Goal: Ask a question

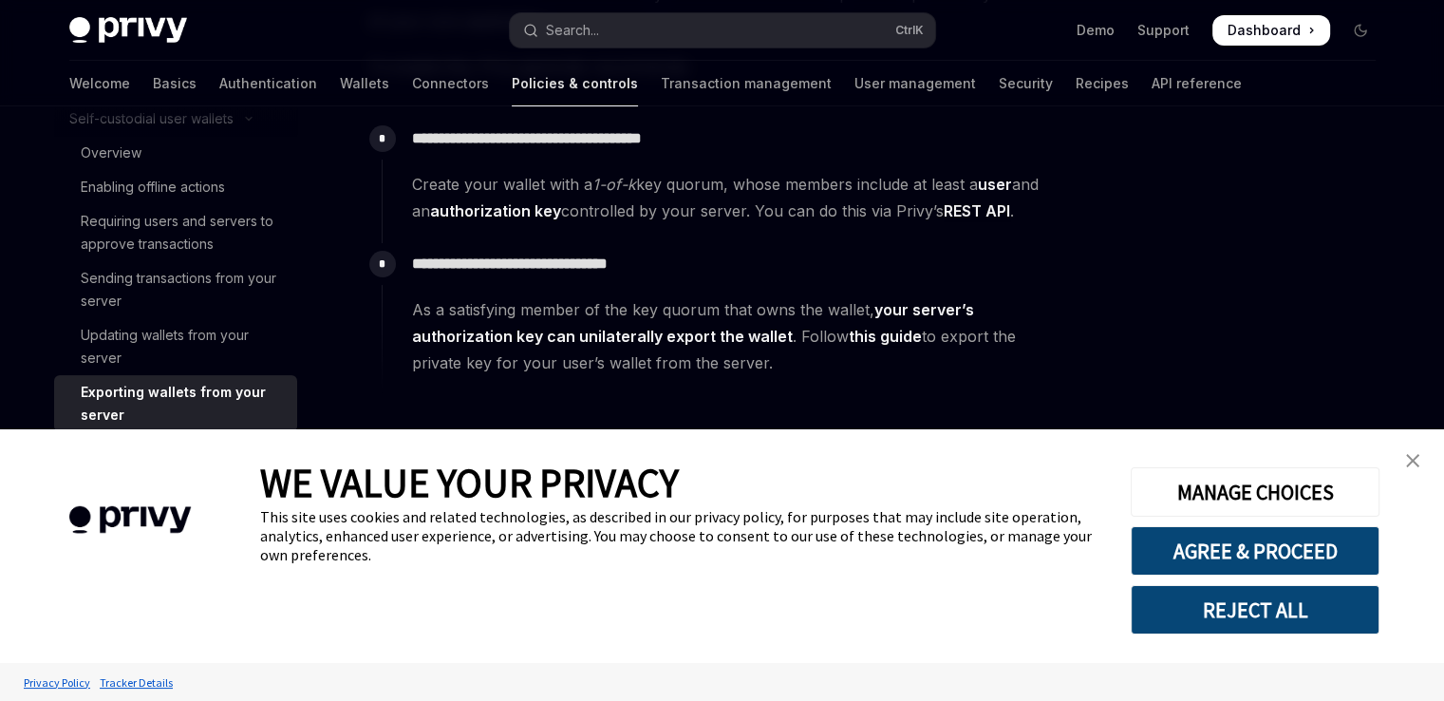
scroll to position [285, 0]
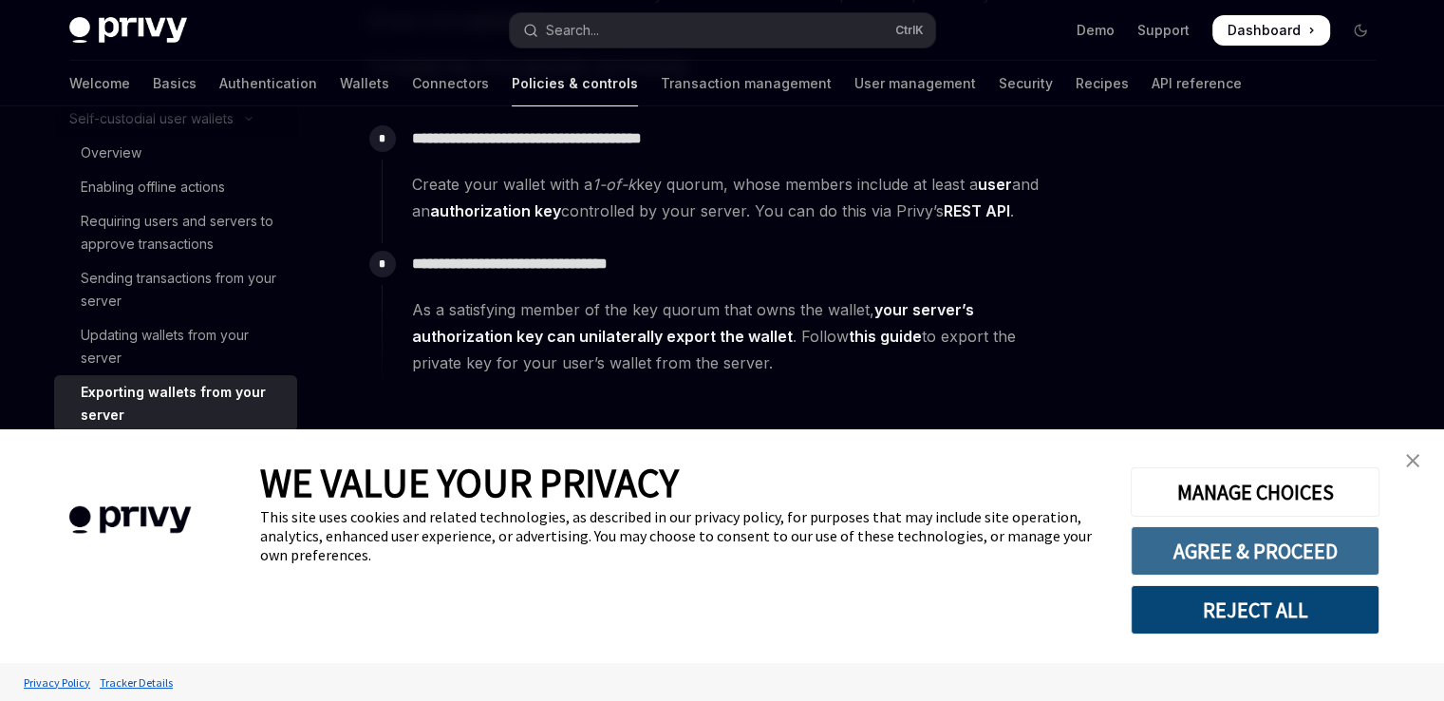
click at [1271, 540] on button "AGREE & PROCEED" at bounding box center [1255, 550] width 249 height 49
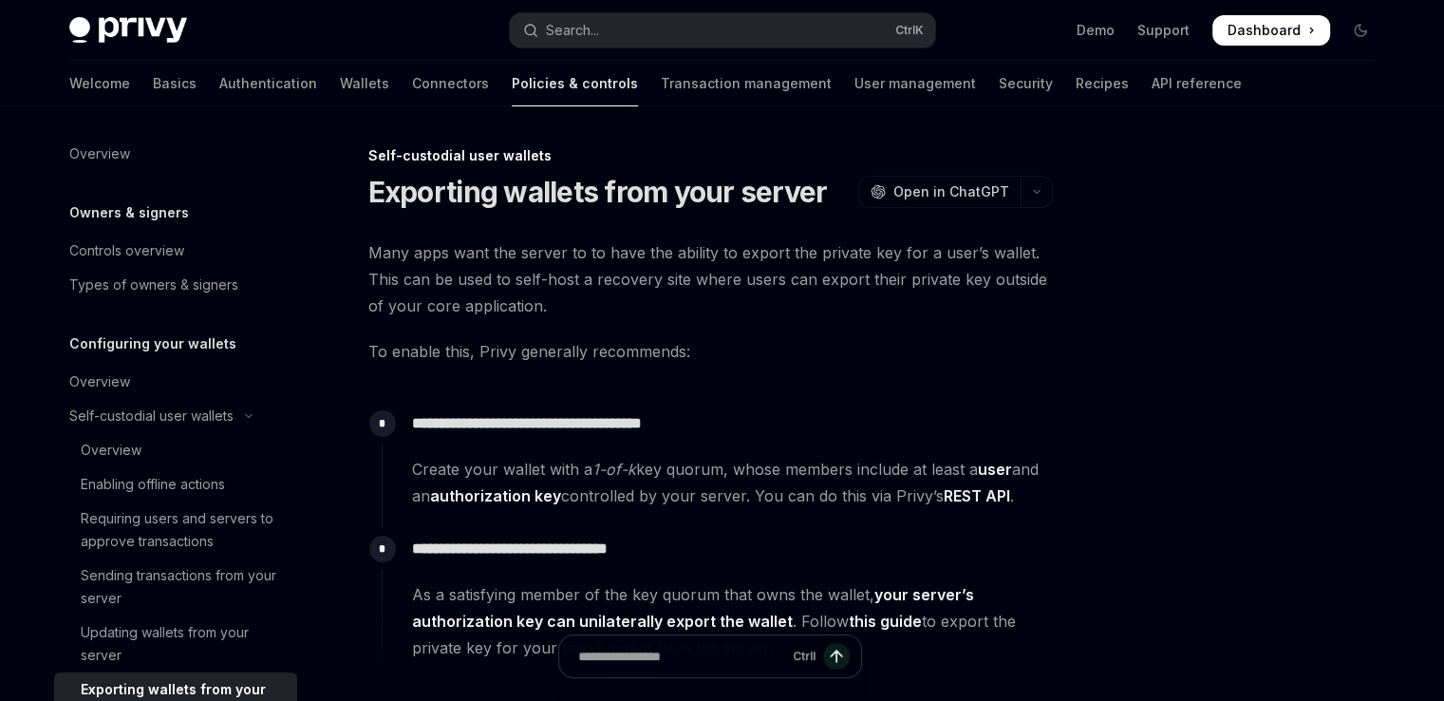
scroll to position [297, 0]
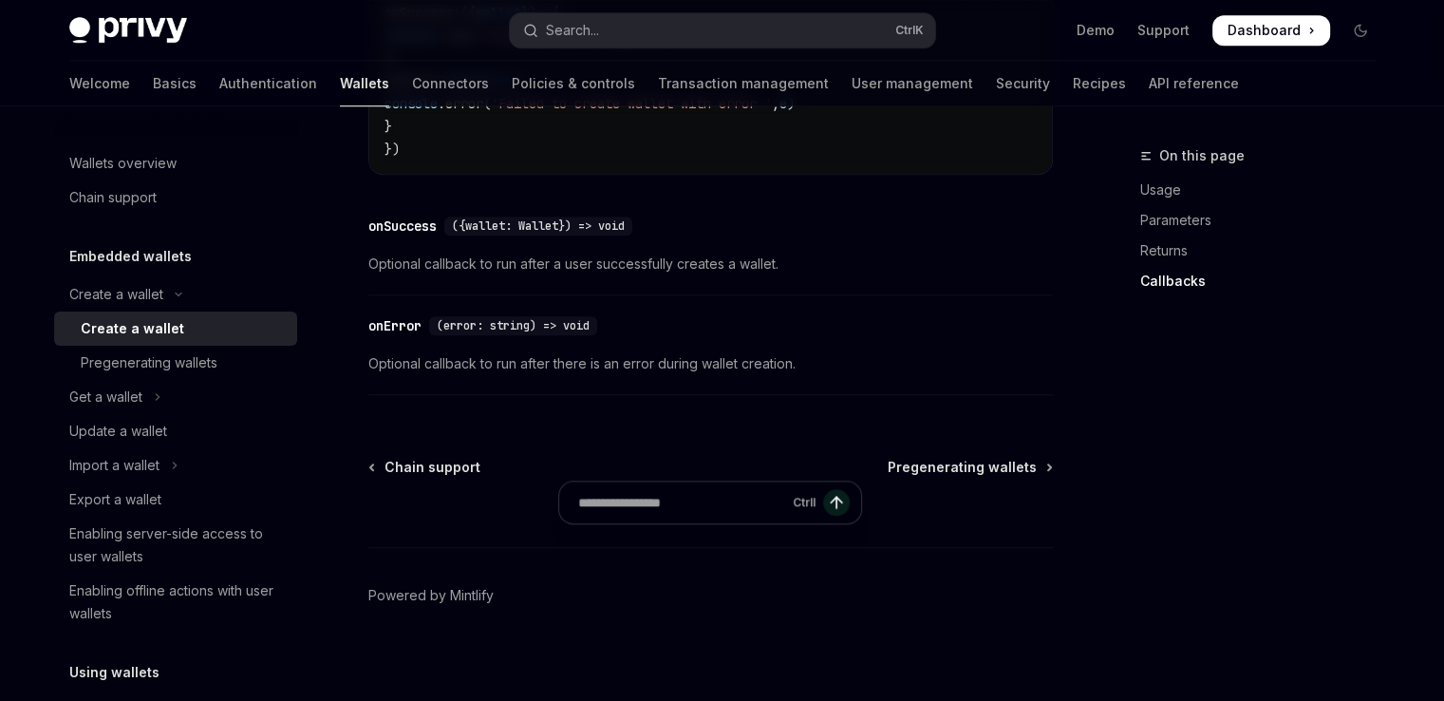
scroll to position [1606, 0]
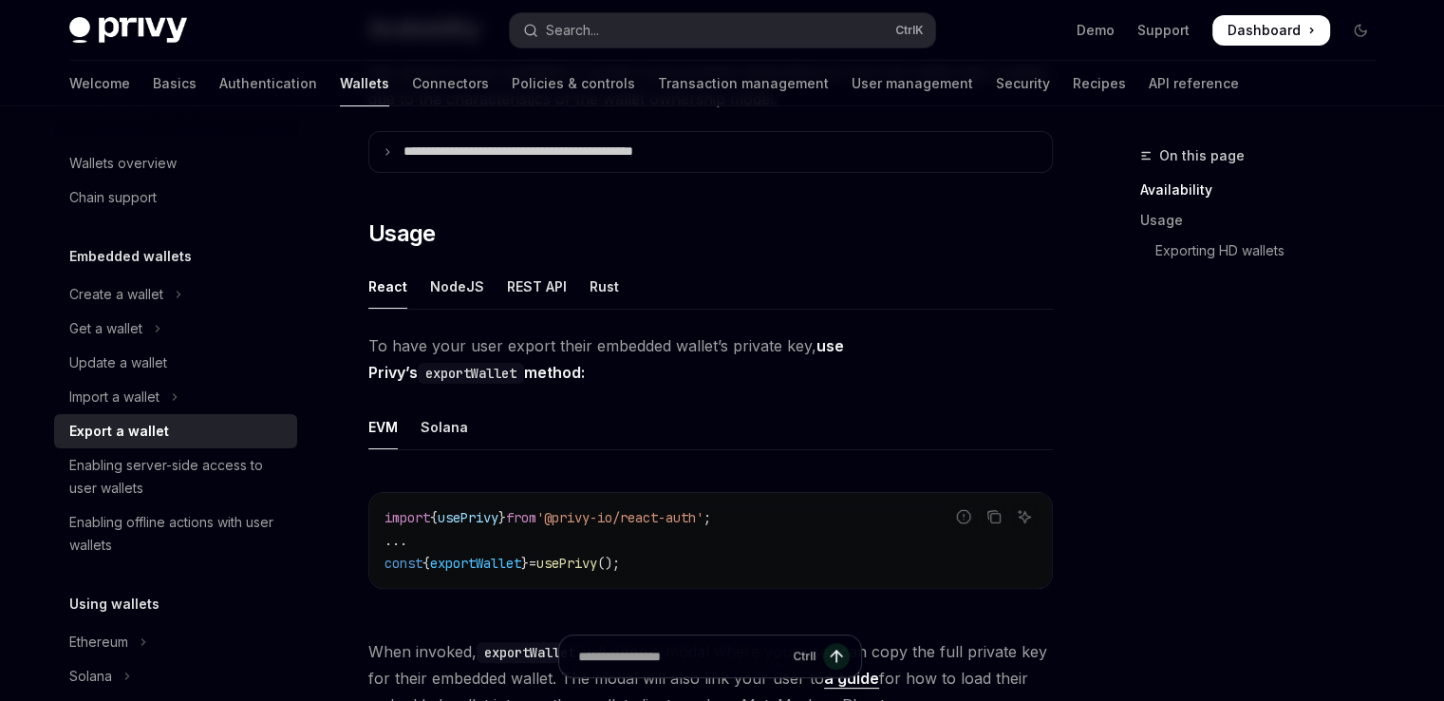
scroll to position [380, 0]
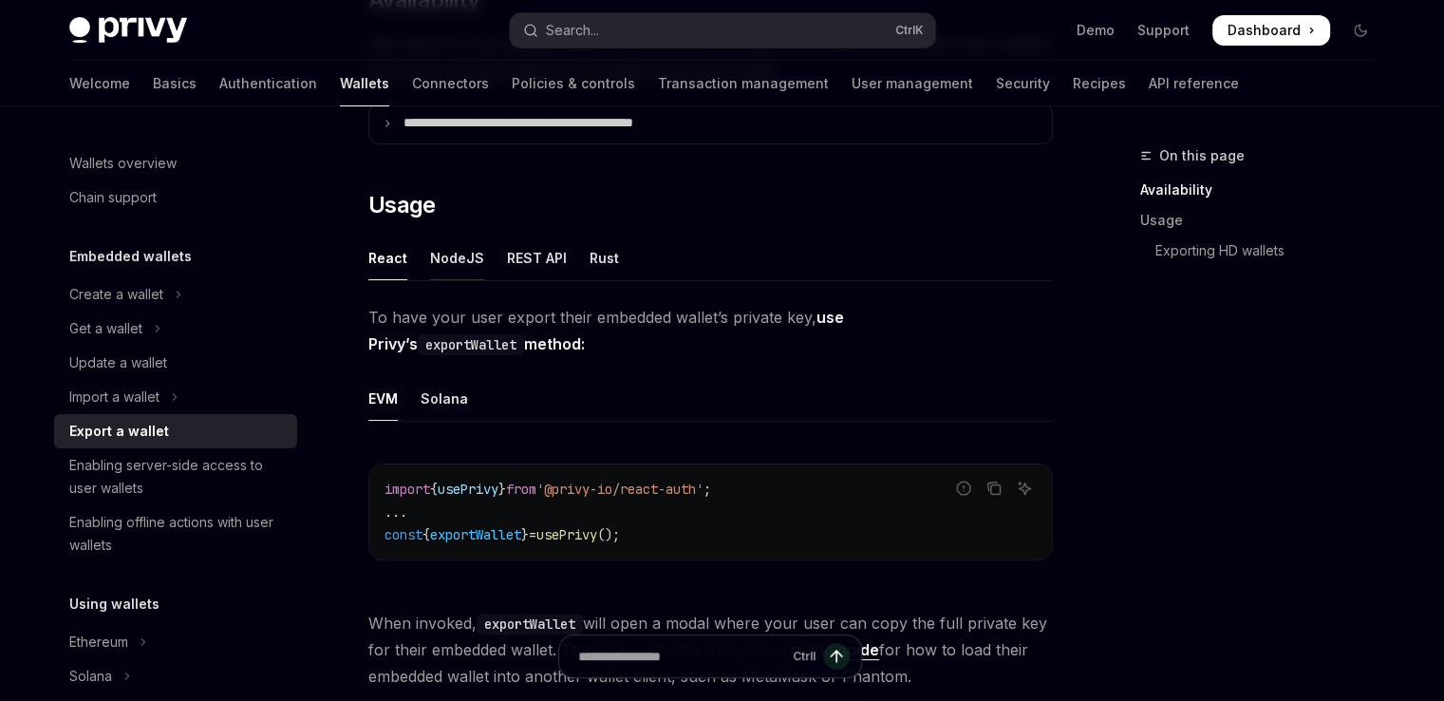
click at [430, 263] on div "NodeJS" at bounding box center [457, 258] width 54 height 45
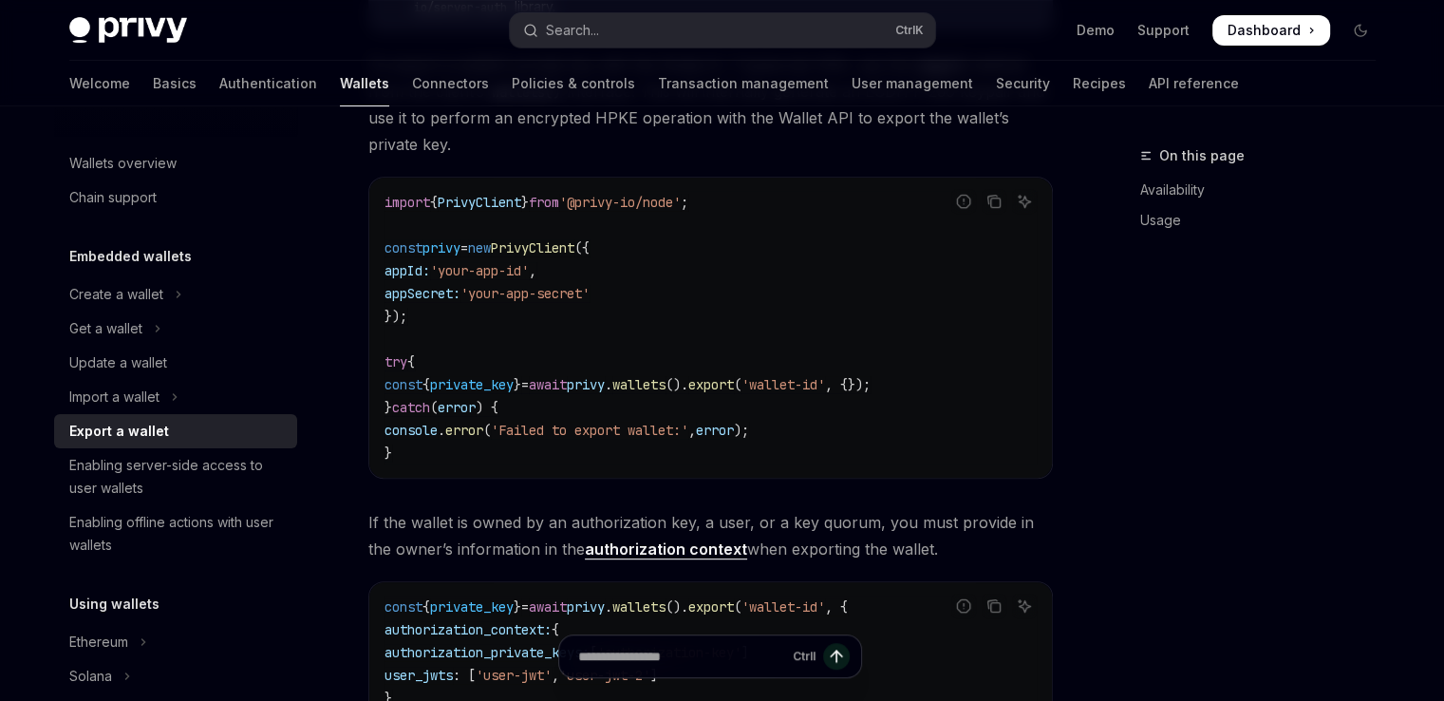
scroll to position [475, 0]
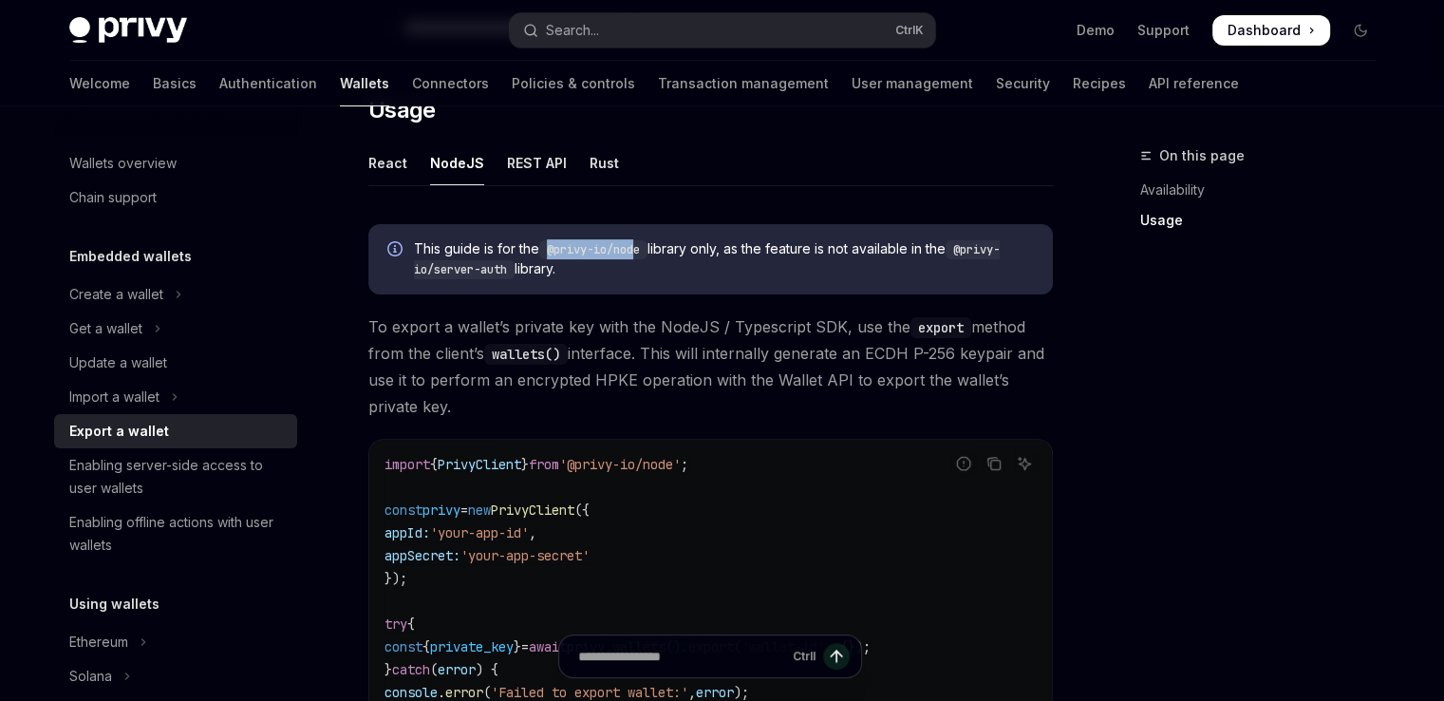
drag, startPoint x: 552, startPoint y: 249, endPoint x: 643, endPoint y: 244, distance: 91.3
click at [643, 244] on code "@privy-io/node" at bounding box center [593, 249] width 108 height 19
copy code "@privy-io/nod"
click at [642, 246] on code "@privy-io/node" at bounding box center [593, 249] width 108 height 19
click at [645, 246] on code "@privy-io/node" at bounding box center [593, 249] width 108 height 19
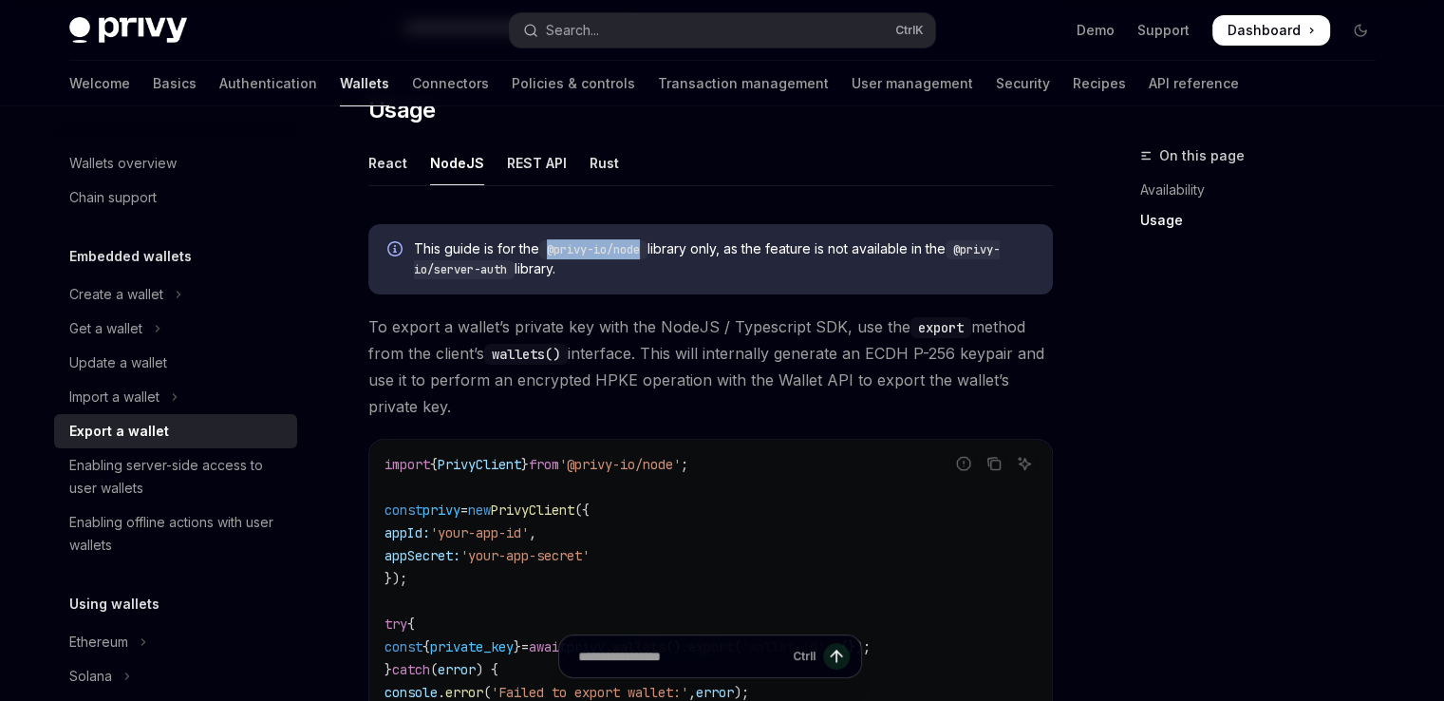
copy code "@privy-io/node"
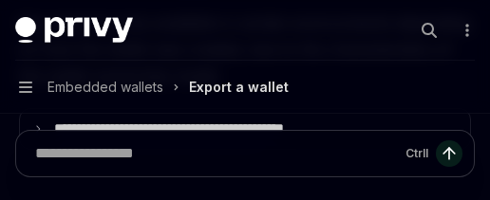
type textarea "*"
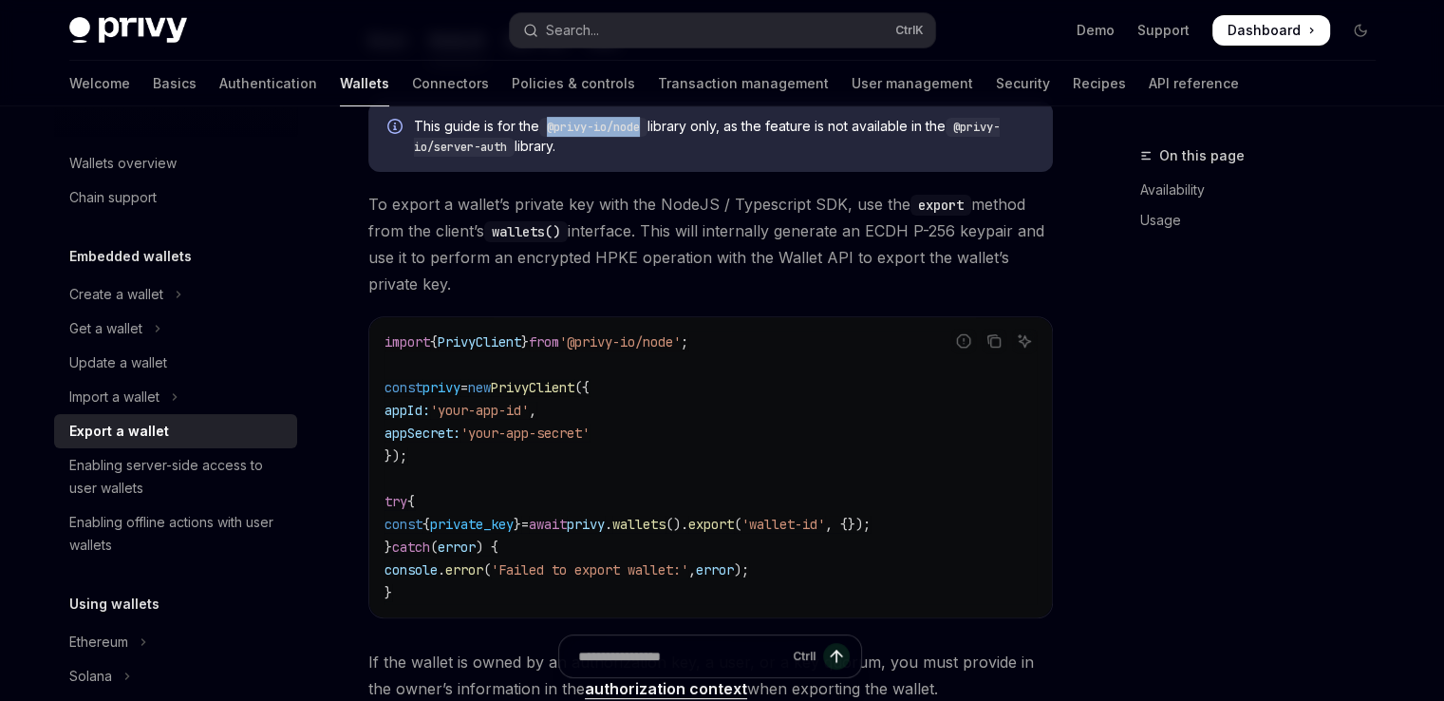
scroll to position [570, 0]
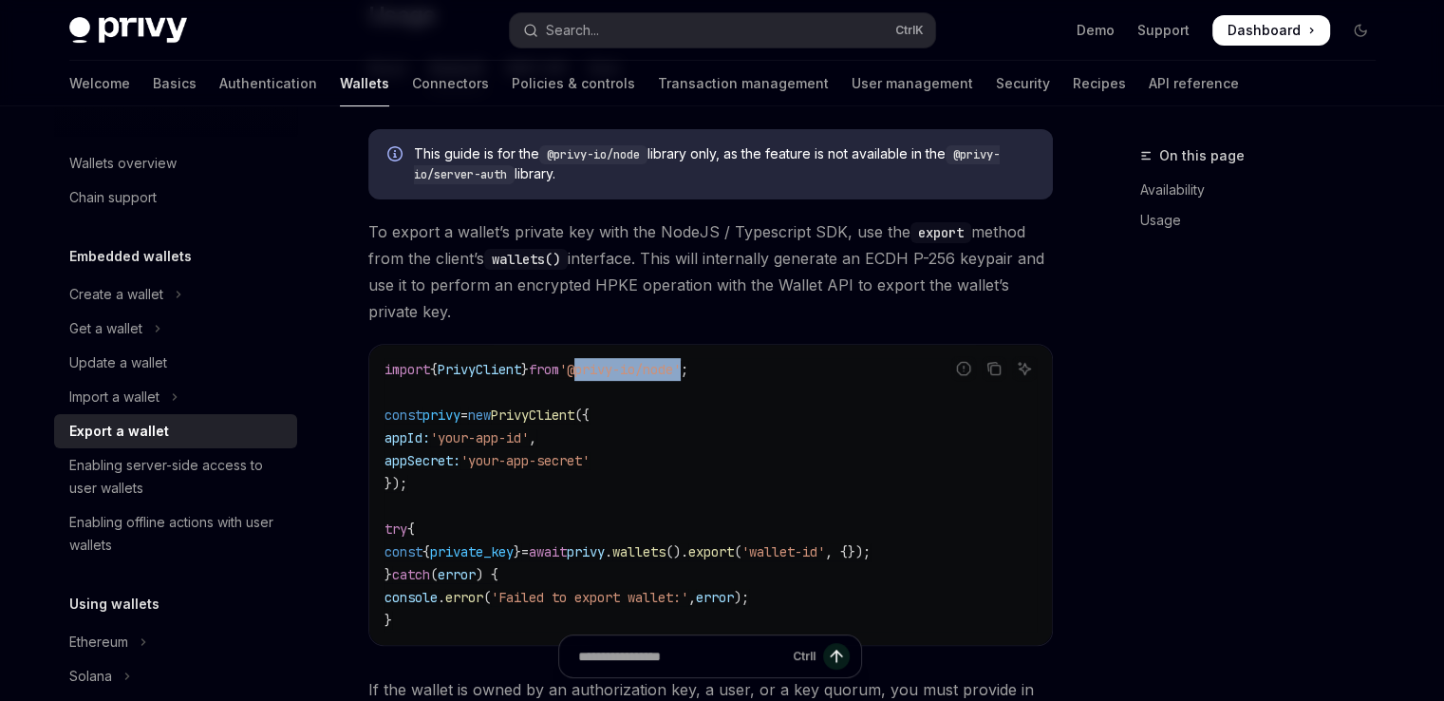
drag, startPoint x: 596, startPoint y: 366, endPoint x: 710, endPoint y: 367, distance: 114.0
click at [681, 367] on span "'@privy-io/node'" at bounding box center [620, 369] width 122 height 17
copy span "@privy-io/node"
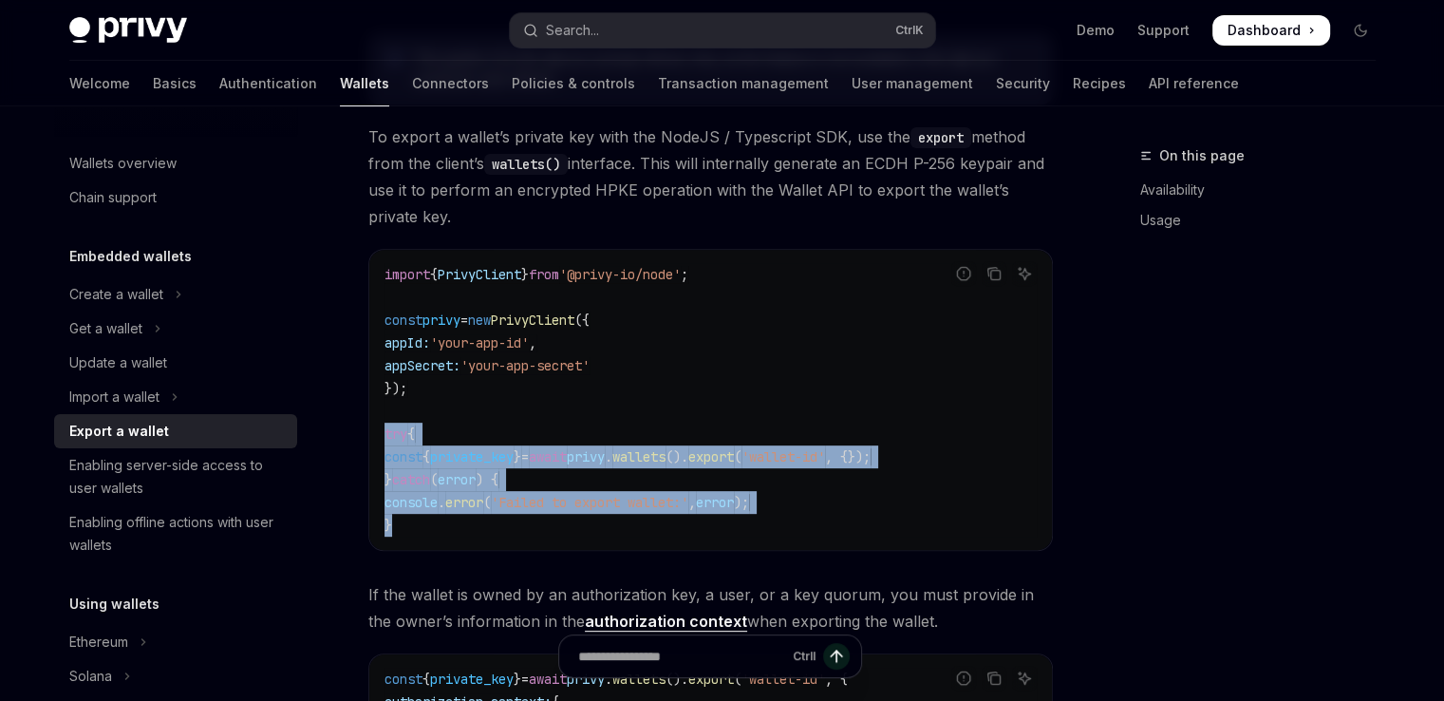
drag, startPoint x: 425, startPoint y: 517, endPoint x: 383, endPoint y: 426, distance: 99.8
click at [383, 426] on div "import { PrivyClient } from '@privy-io/node' ; const privy = new PrivyClient ({…" at bounding box center [710, 400] width 683 height 300
copy code "try { const { private_key } = await privy . wallets (). export ( 'wallet-id' , …"
click at [773, 490] on code "import { PrivyClient } from '@privy-io/node' ; const privy = new PrivyClient ({…" at bounding box center [711, 399] width 652 height 273
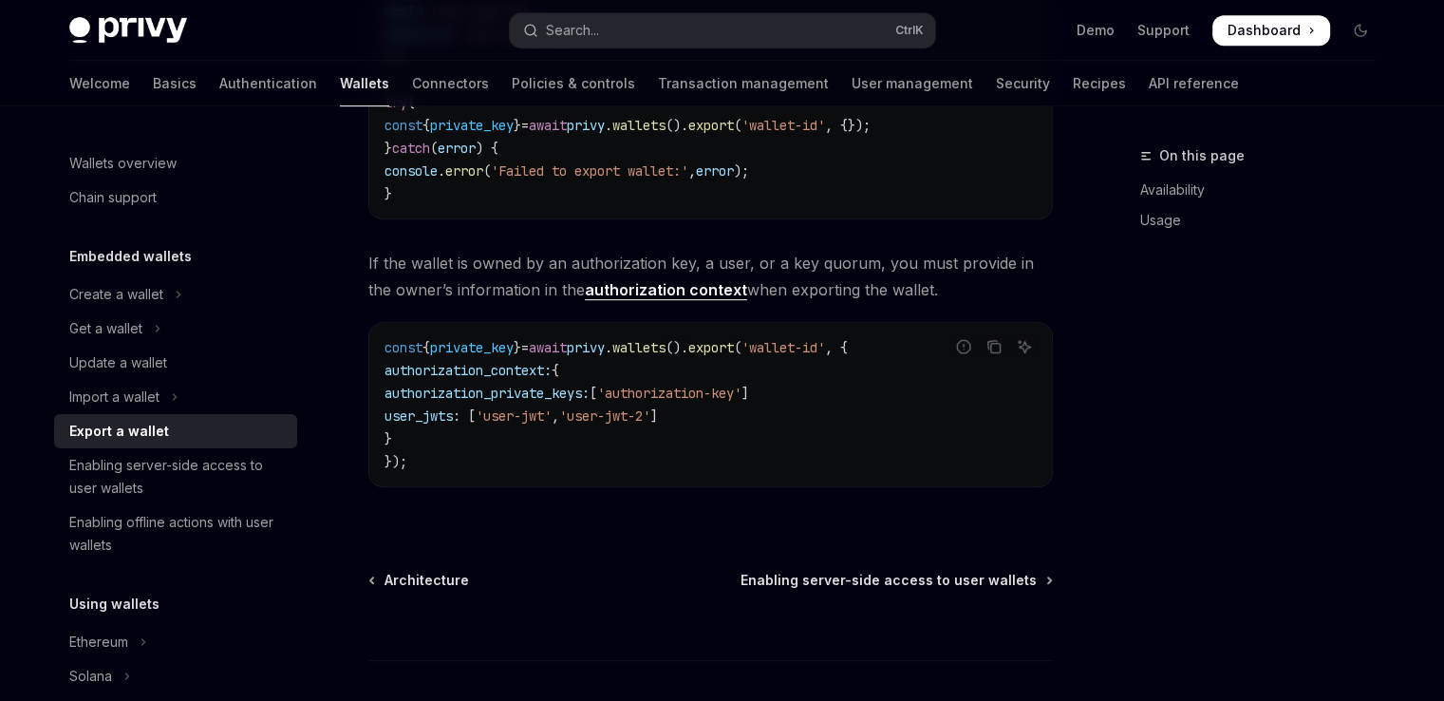
scroll to position [964, 0]
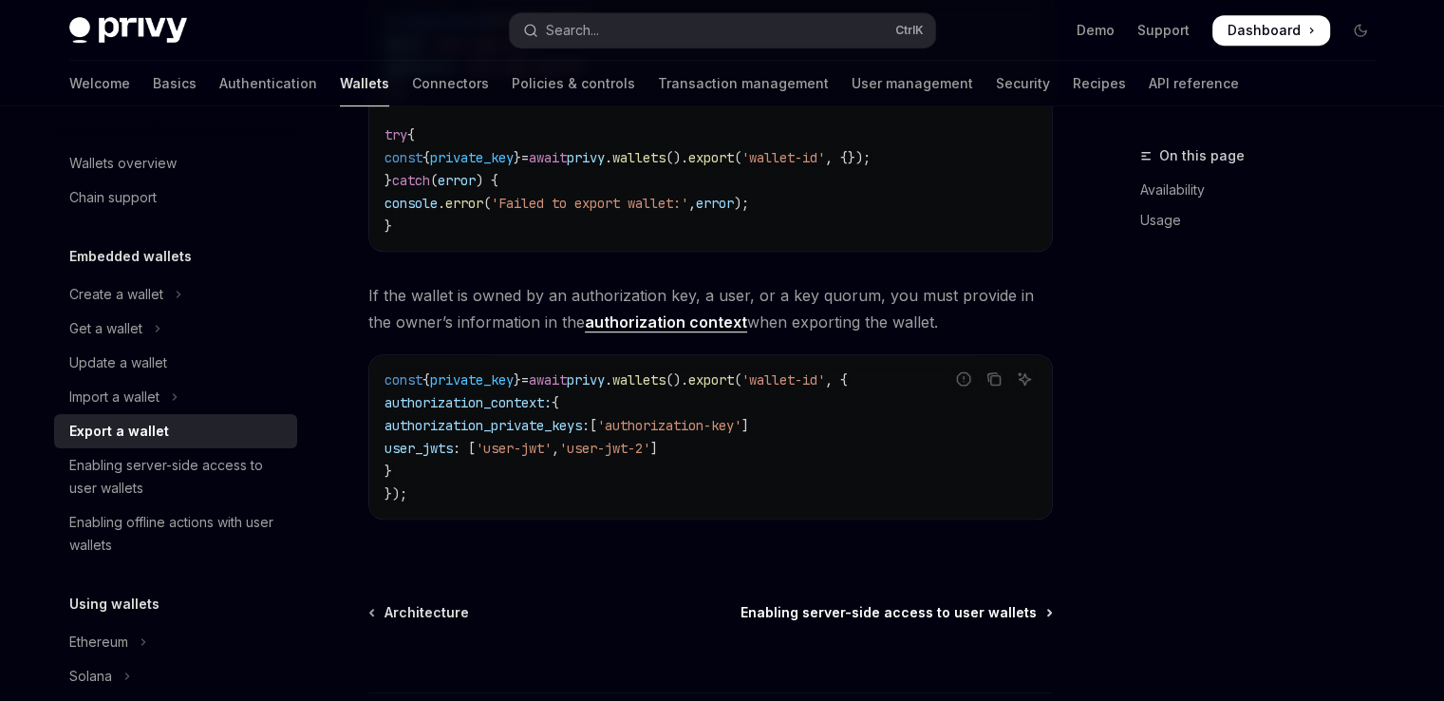
click at [864, 603] on span "Enabling server-side access to user wallets" at bounding box center [889, 612] width 296 height 19
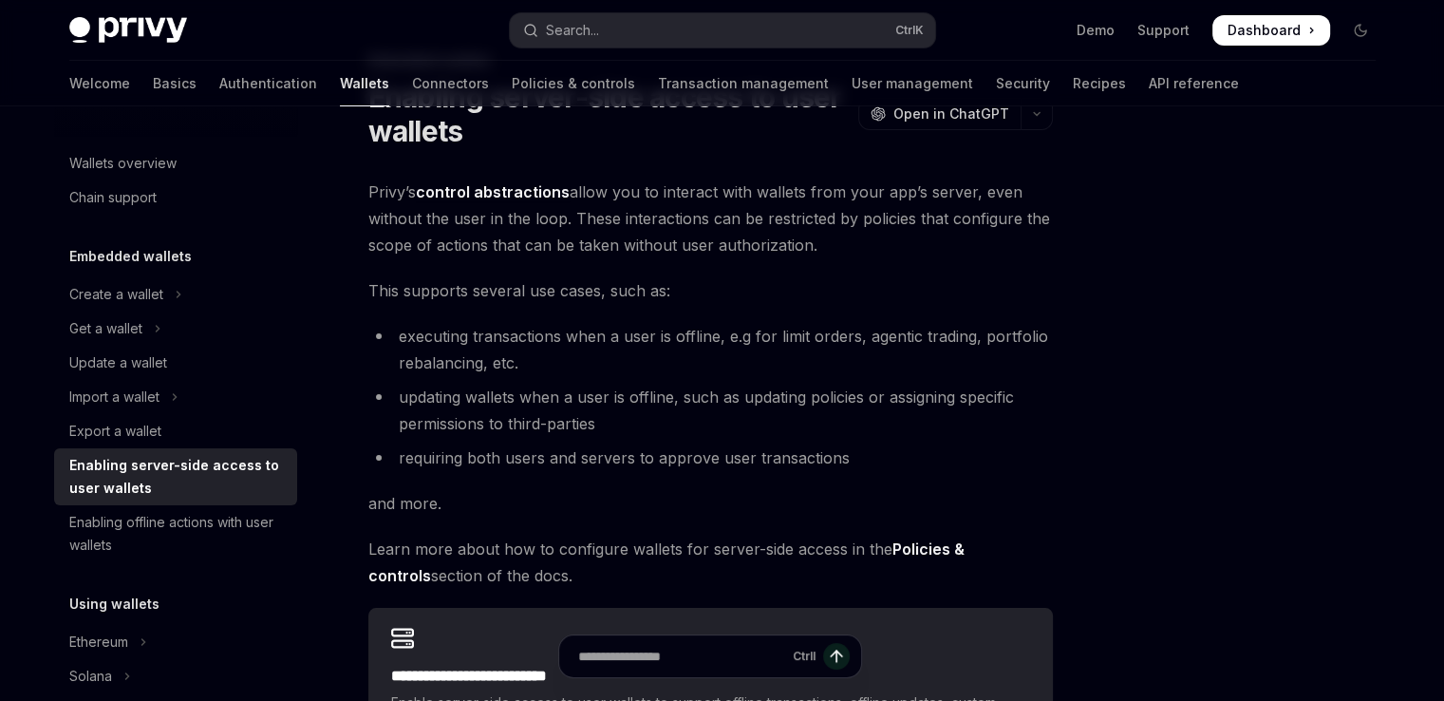
scroll to position [380, 0]
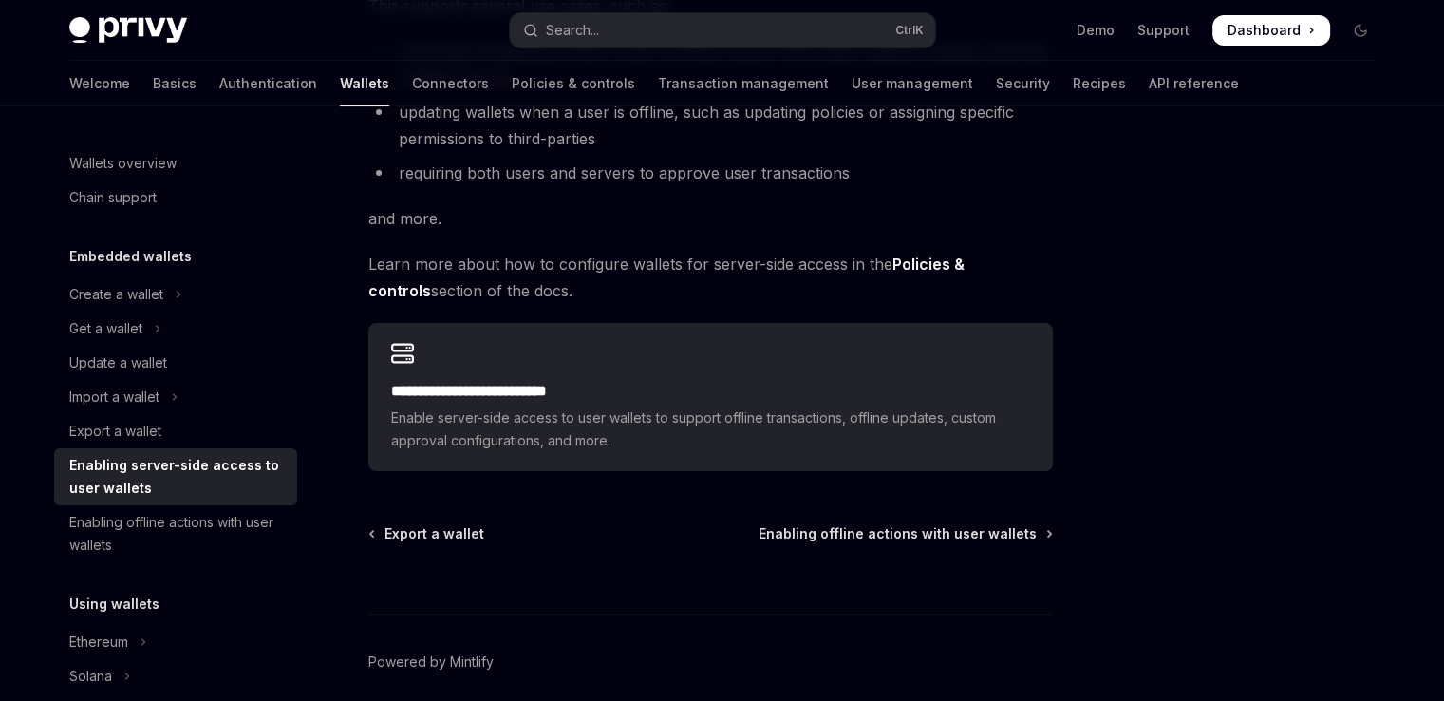
click at [839, 401] on h2 "**********" at bounding box center [710, 391] width 639 height 23
type textarea "*"
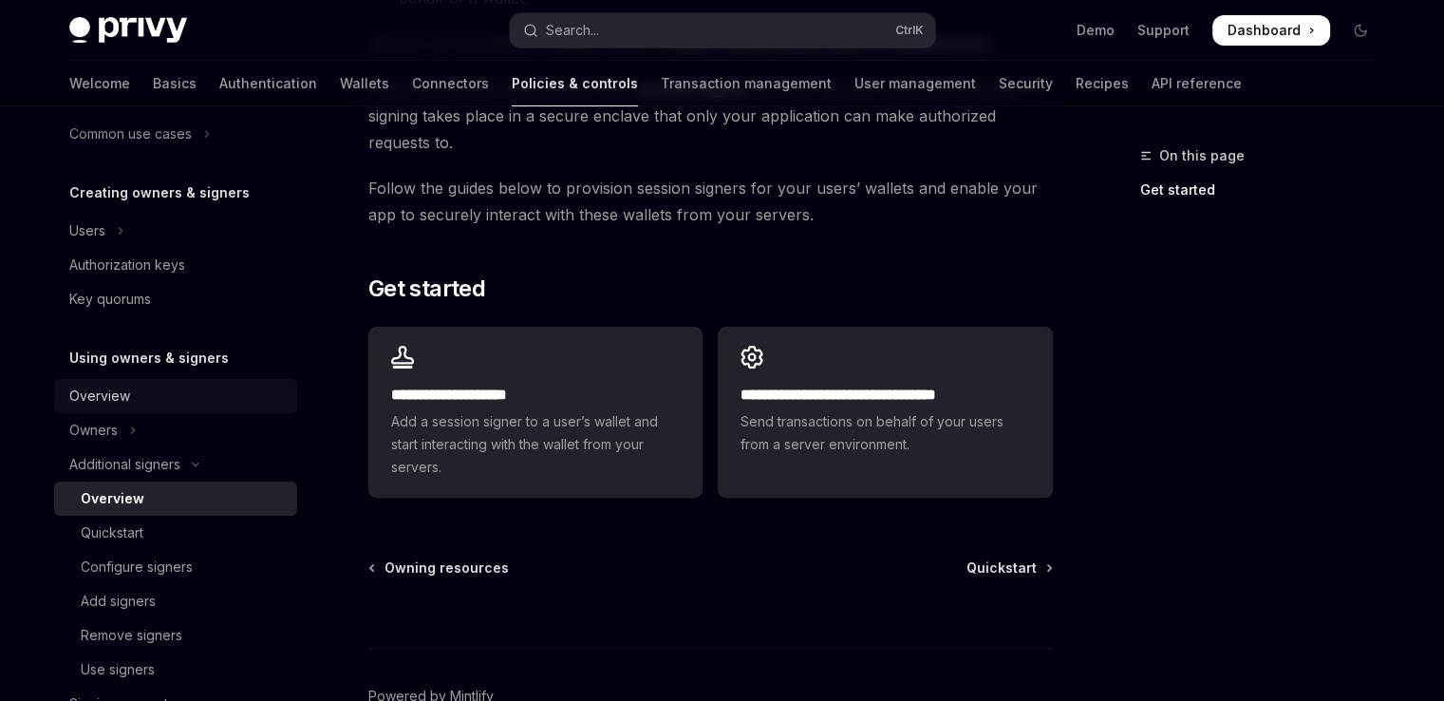
scroll to position [255, 0]
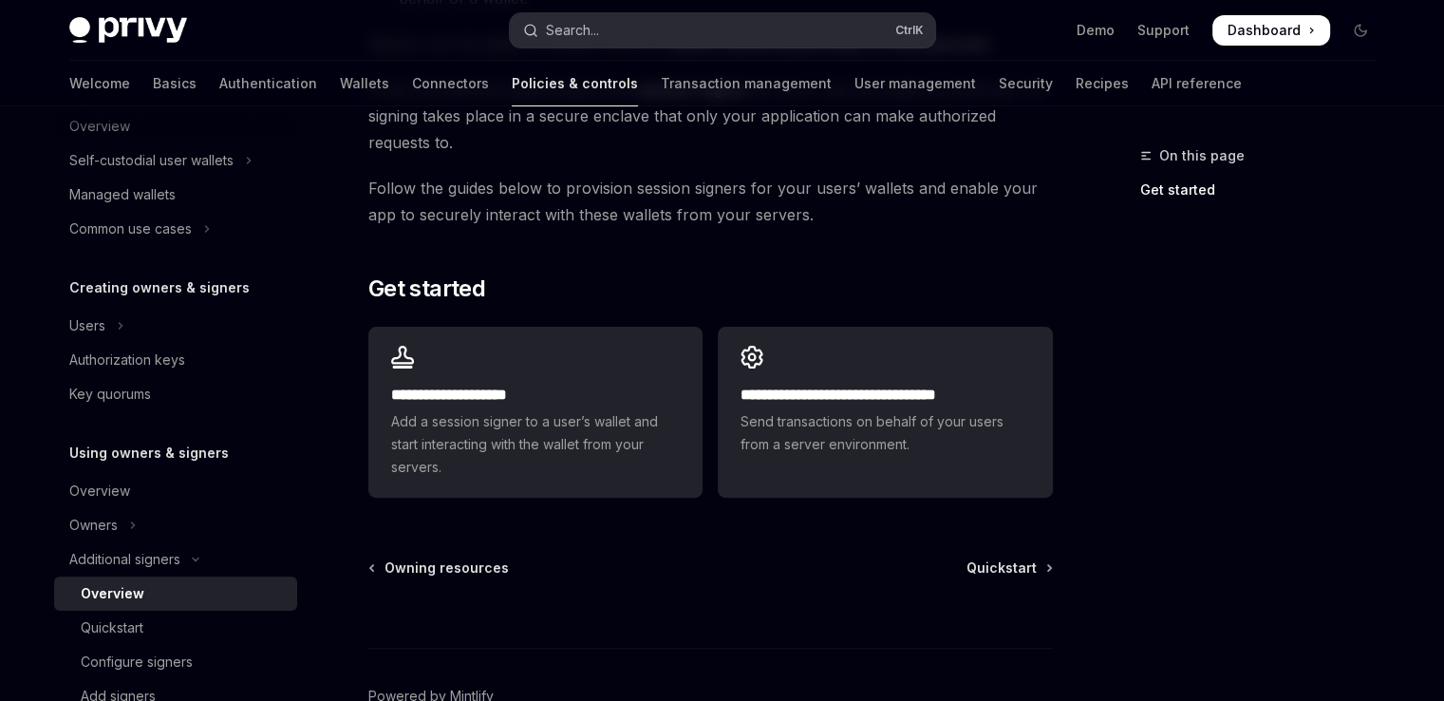
click at [670, 37] on button "Search... Ctrl K" at bounding box center [722, 30] width 425 height 34
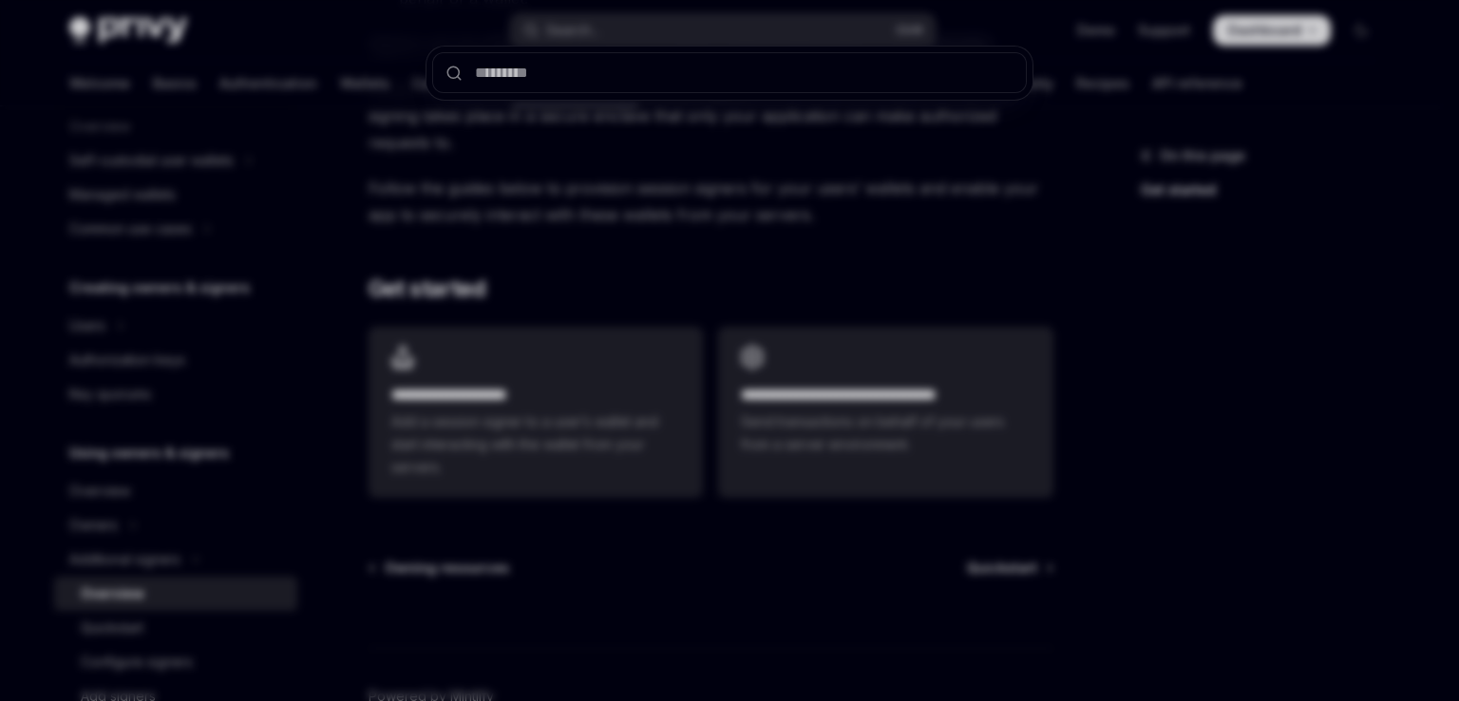
click at [1067, 380] on div at bounding box center [729, 350] width 1459 height 701
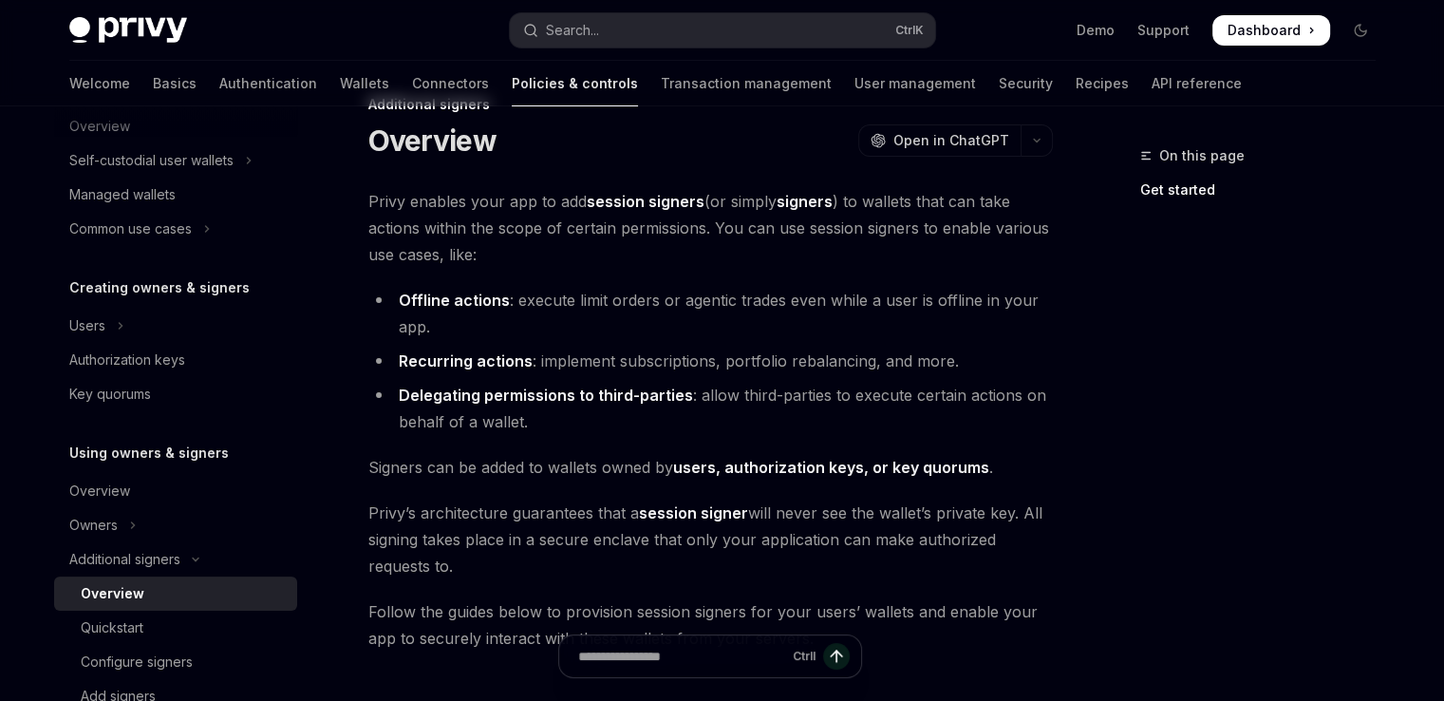
scroll to position [0, 0]
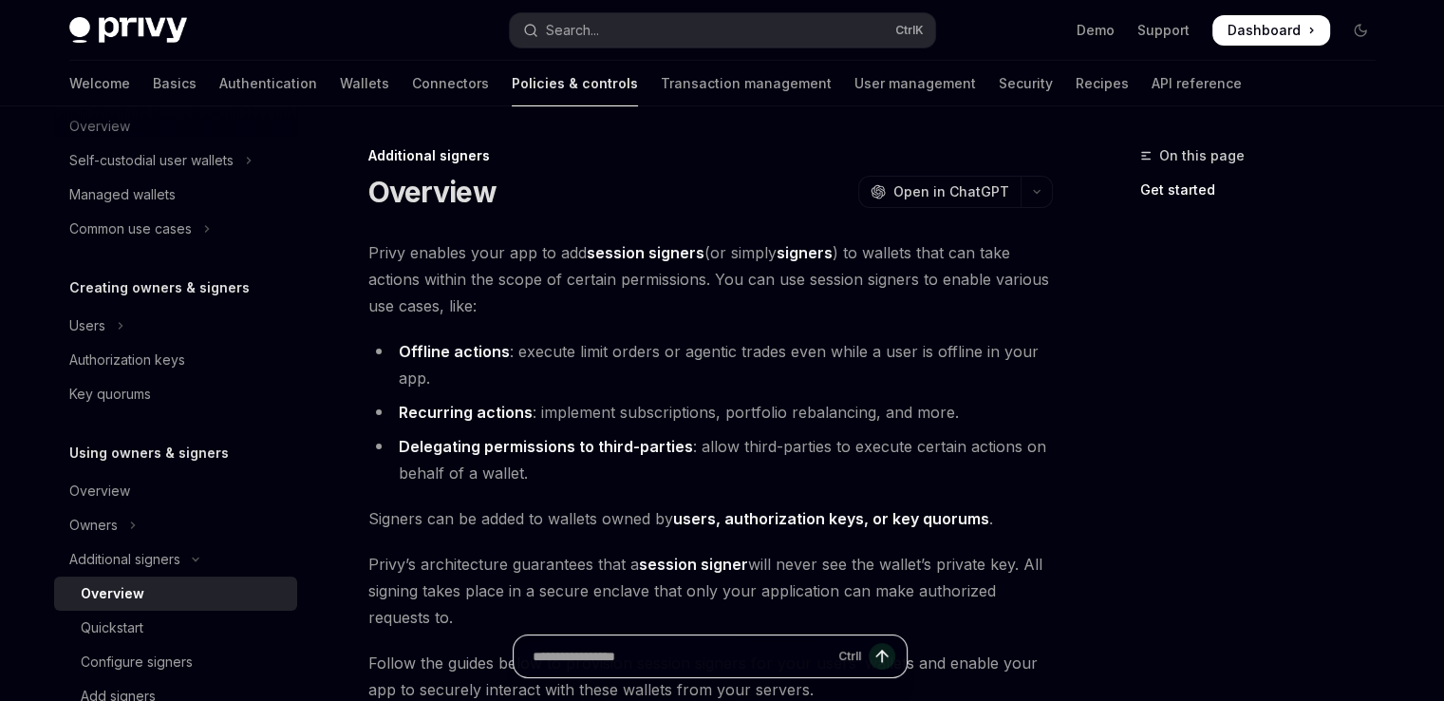
click at [681, 655] on input "Ask a question..." at bounding box center [682, 656] width 298 height 42
paste input "**********"
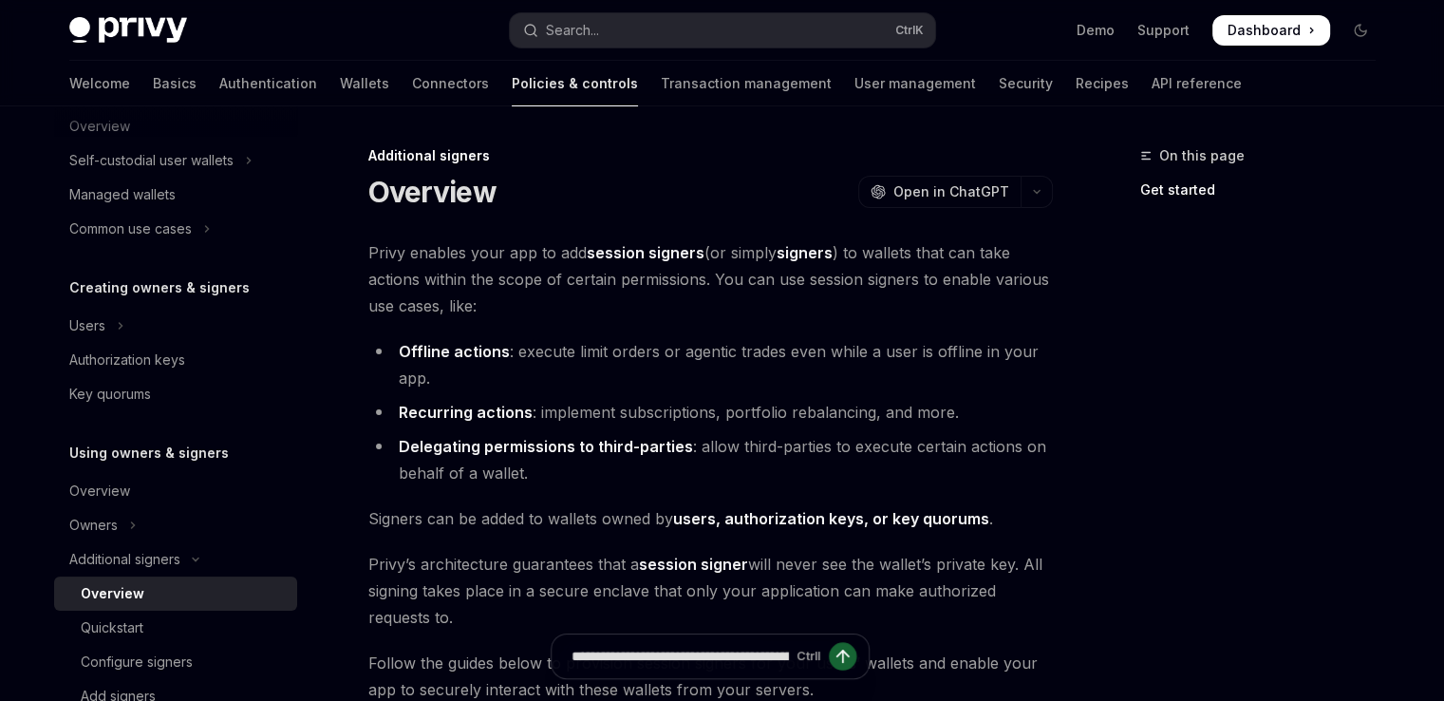
click at [788, 650] on div "**********" at bounding box center [710, 656] width 319 height 46
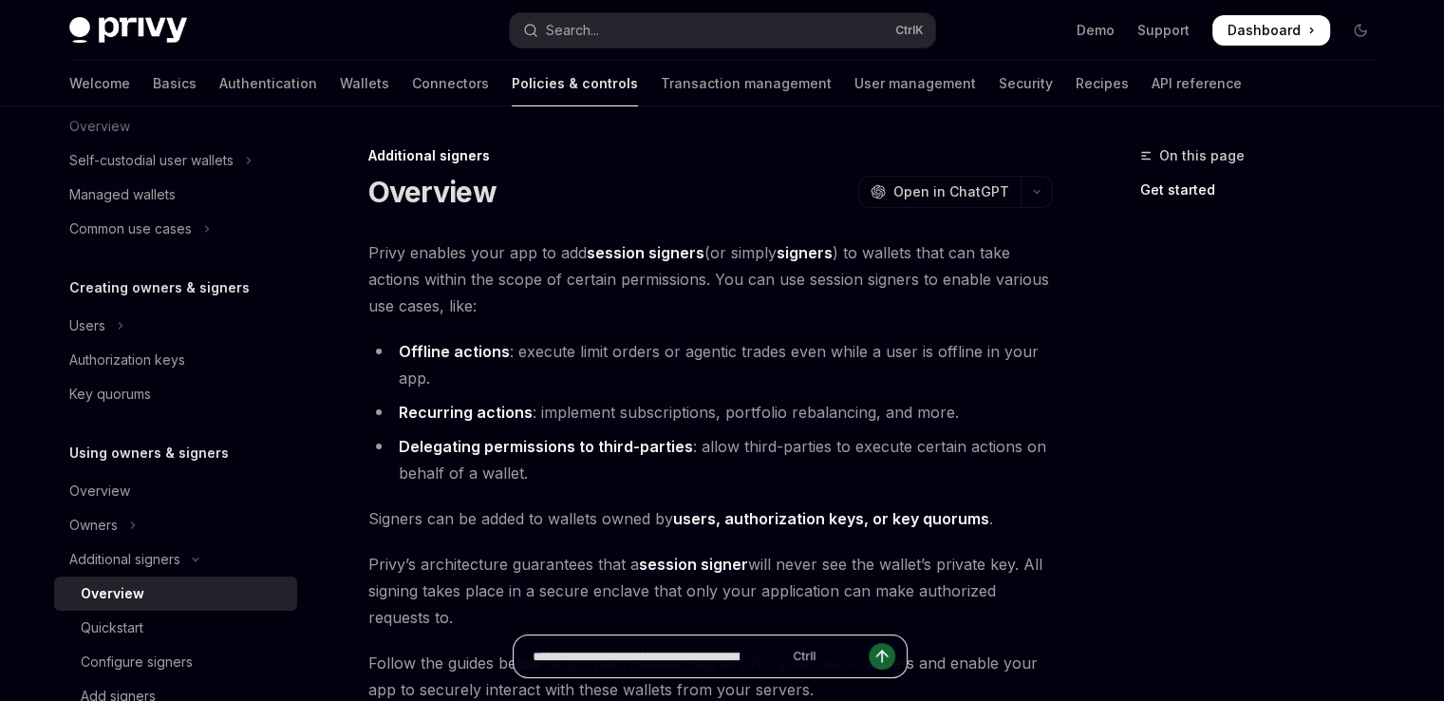
click at [740, 658] on input "**********" at bounding box center [636, 656] width 207 height 42
paste input "**********"
type input "**********"
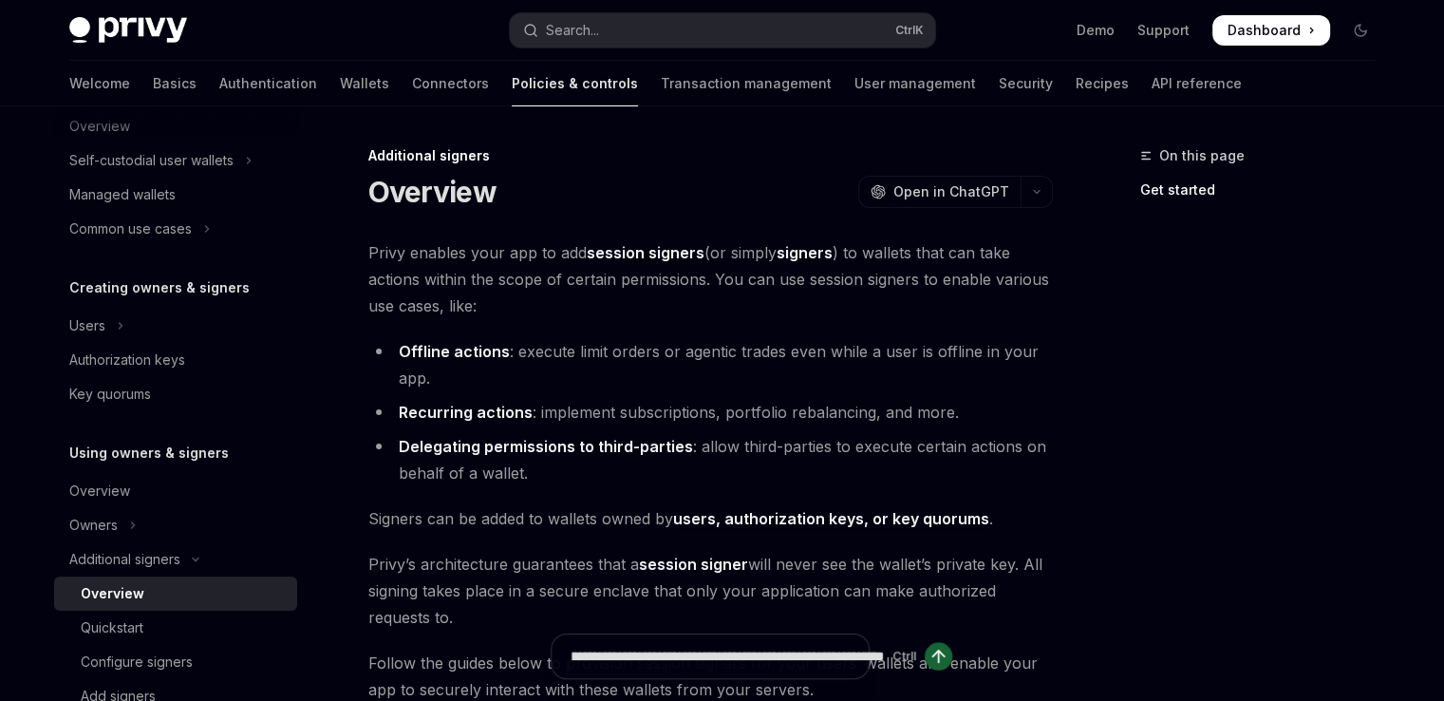
type textarea "*"
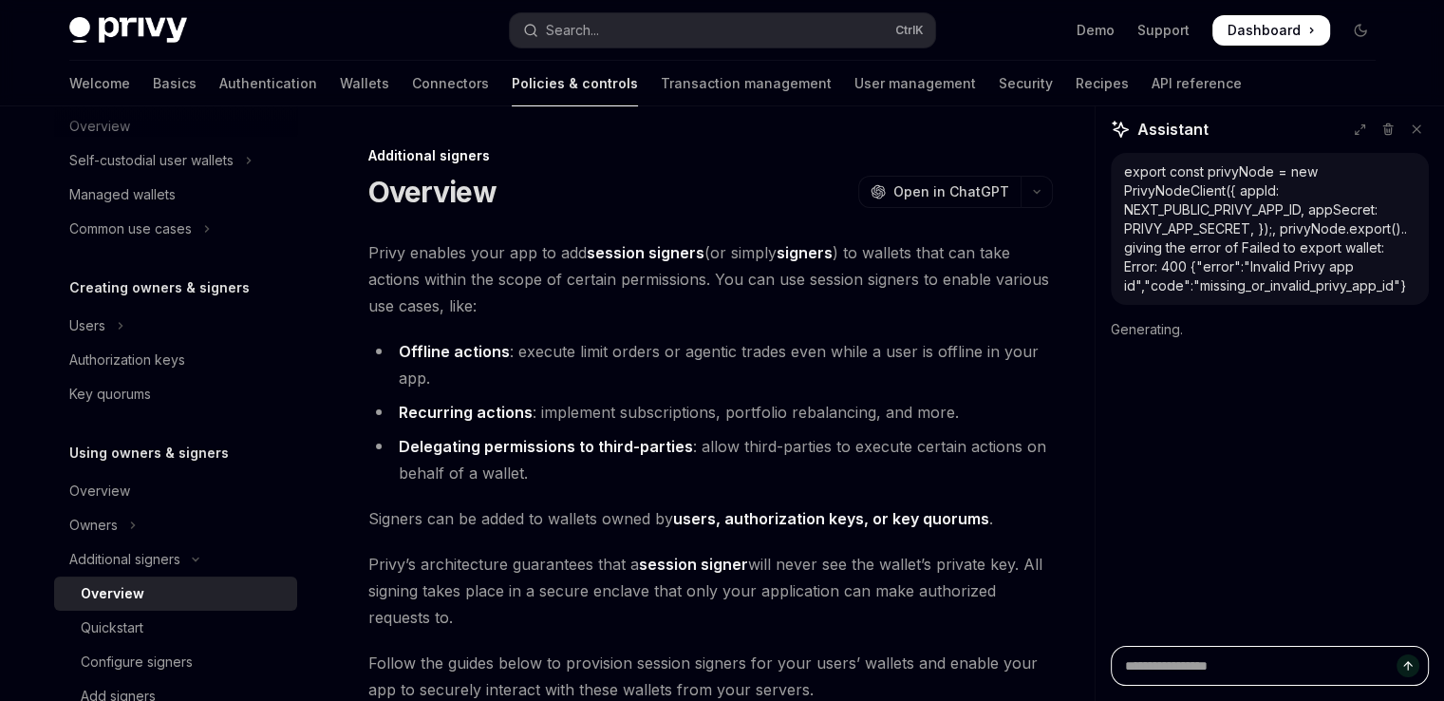
scroll to position [0, 0]
click at [1239, 250] on div "export const privyNode = new PrivyNodeClient({ appId: NEXT_PUBLIC_PRIVY_APP_ID,…" at bounding box center [1270, 228] width 292 height 133
click at [1239, 248] on div "export const privyNode = new PrivyNodeClient({ appId: NEXT_PUBLIC_PRIVY_APP_ID,…" at bounding box center [1270, 228] width 292 height 133
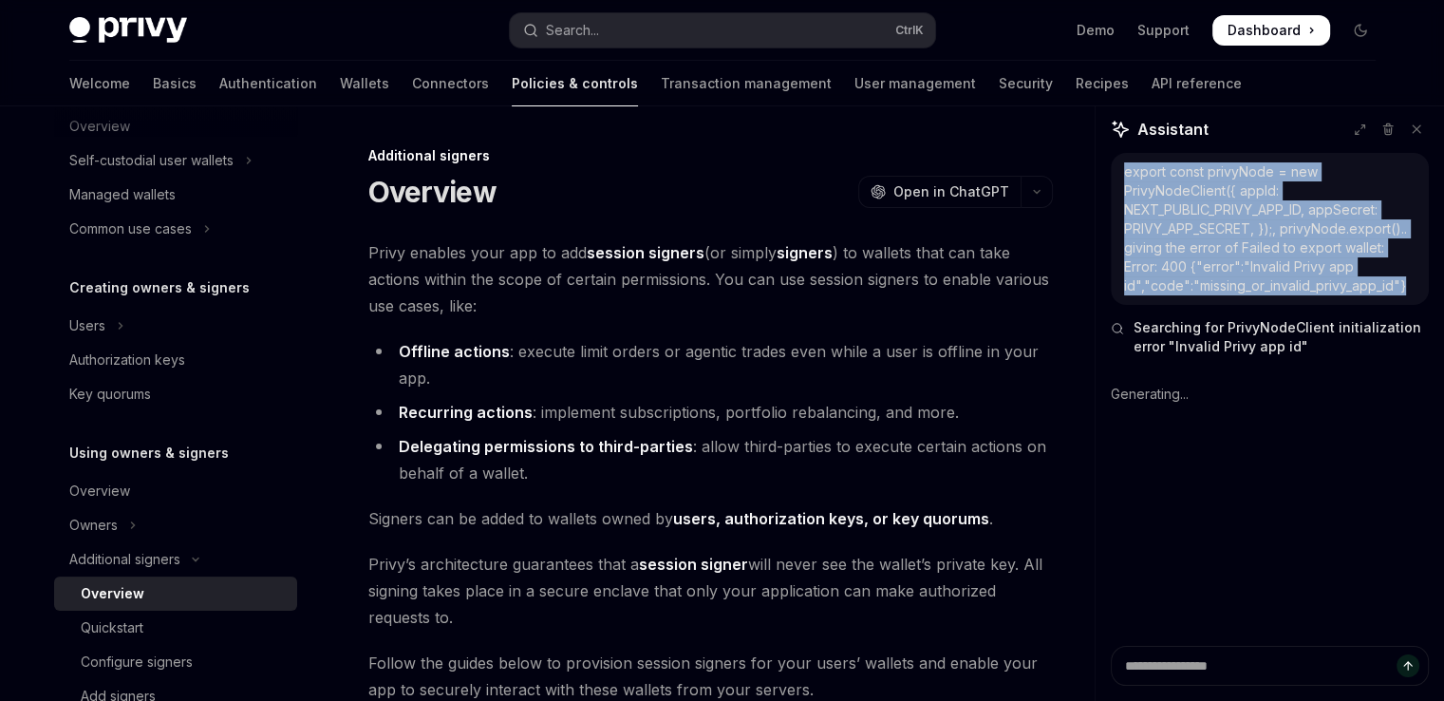
drag, startPoint x: 1410, startPoint y: 283, endPoint x: 1121, endPoint y: 160, distance: 314.8
click at [1121, 160] on div "export const privyNode = new PrivyNodeClient({ appId: NEXT_PUBLIC_PRIVY_APP_ID,…" at bounding box center [1270, 229] width 318 height 152
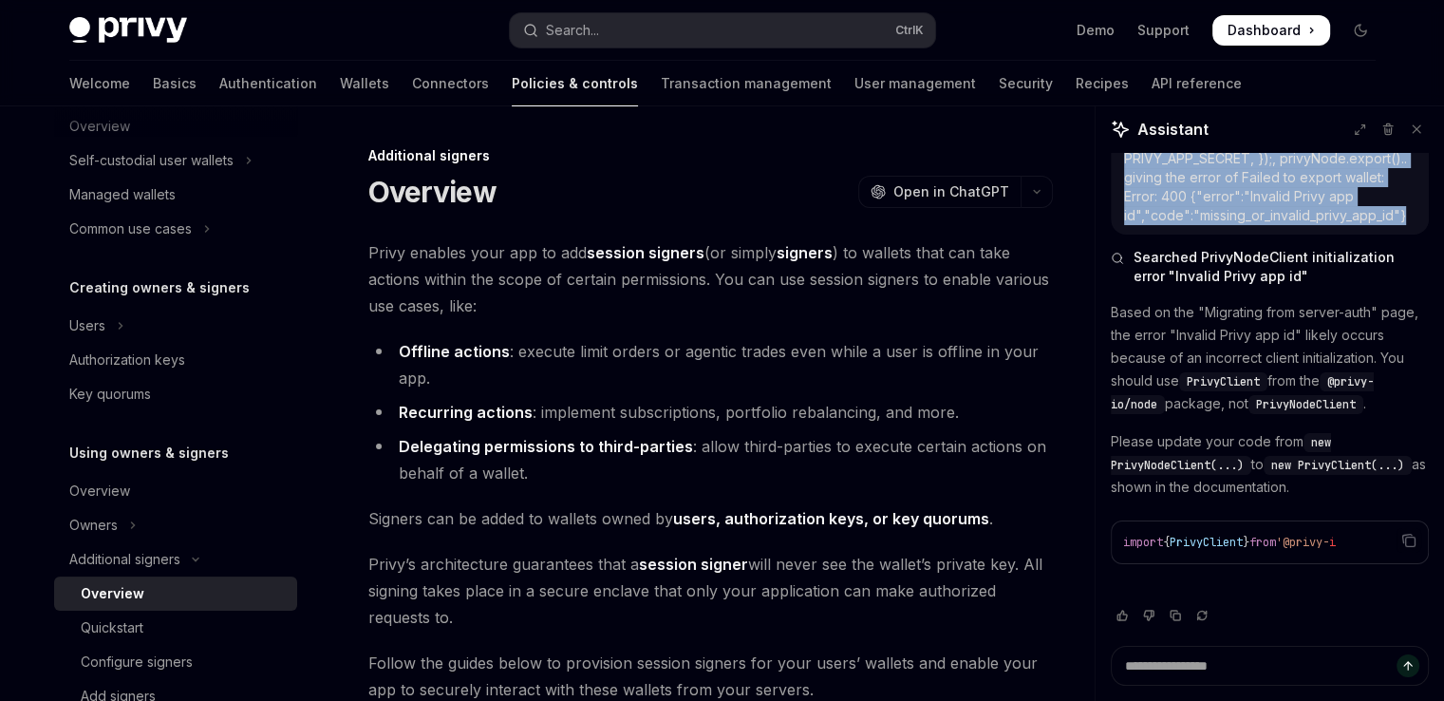
scroll to position [40, 0]
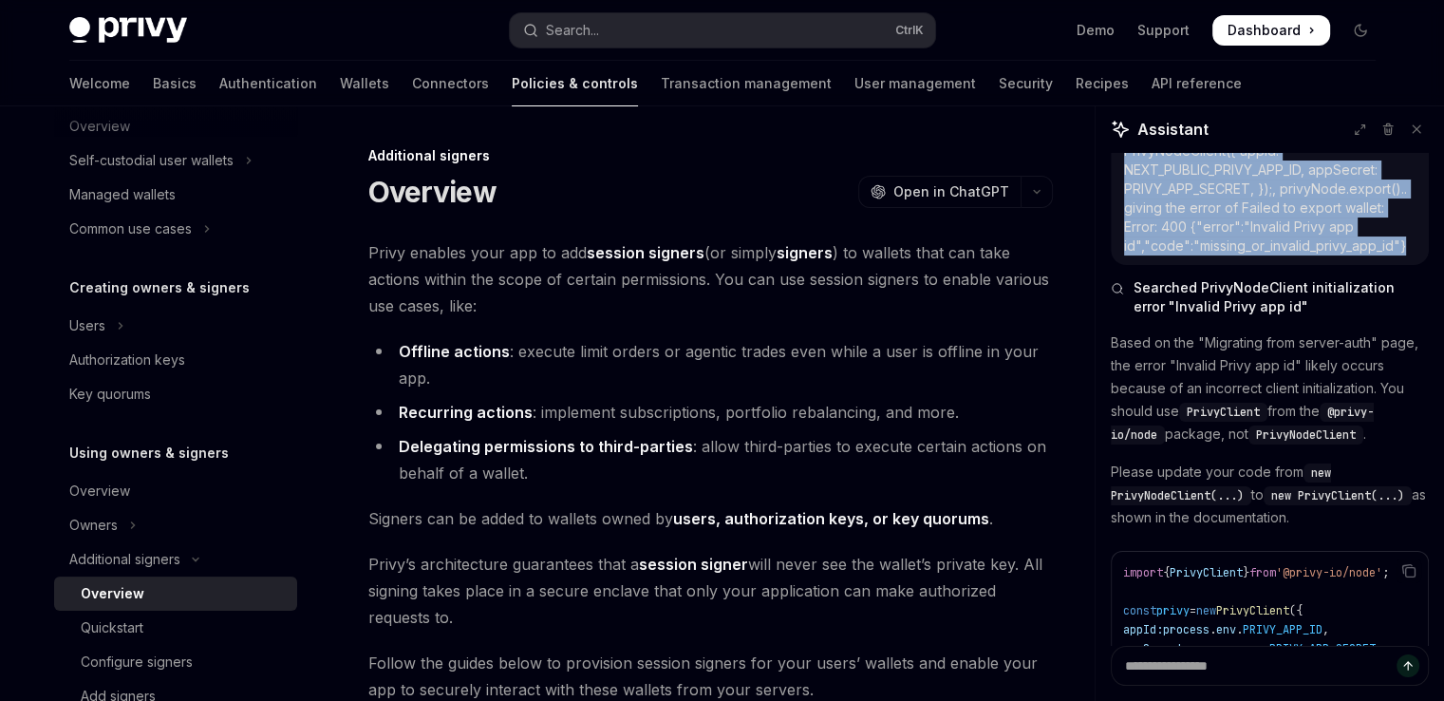
type textarea "*"
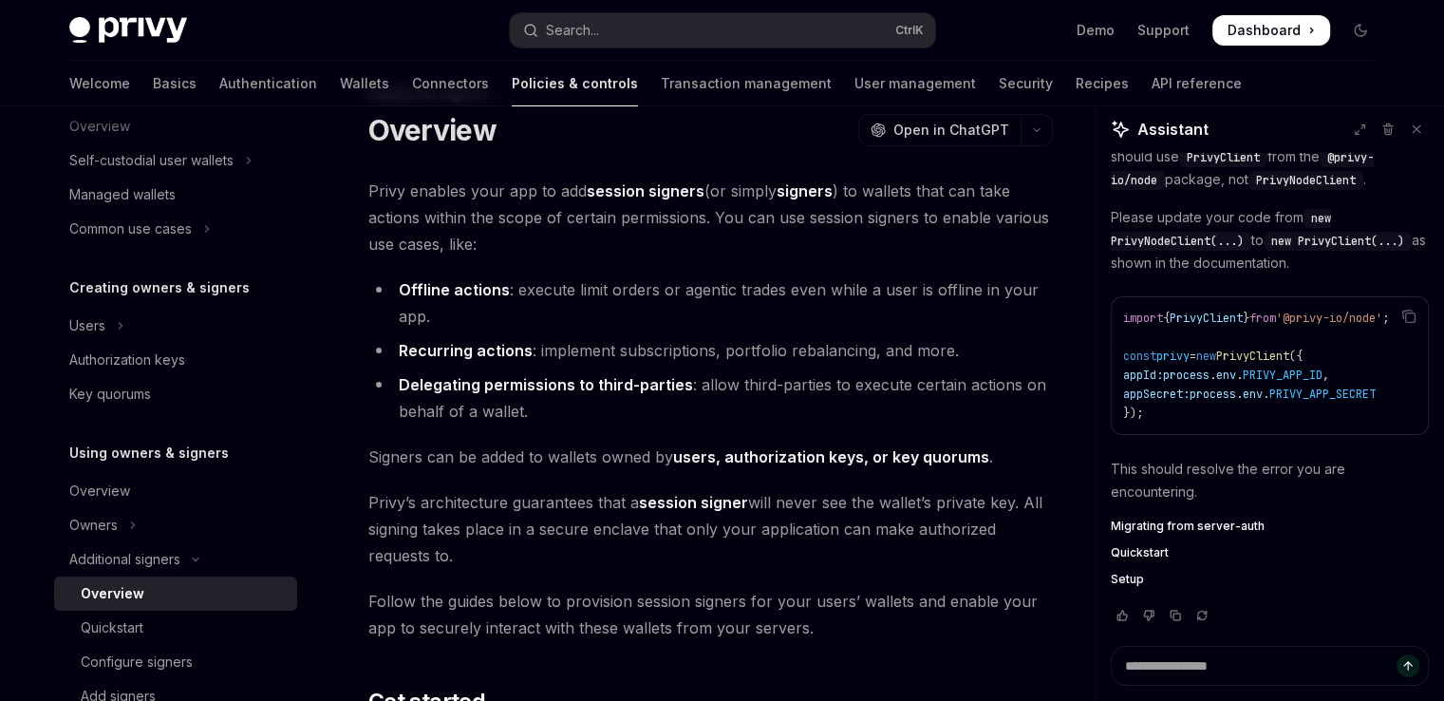
scroll to position [95, 0]
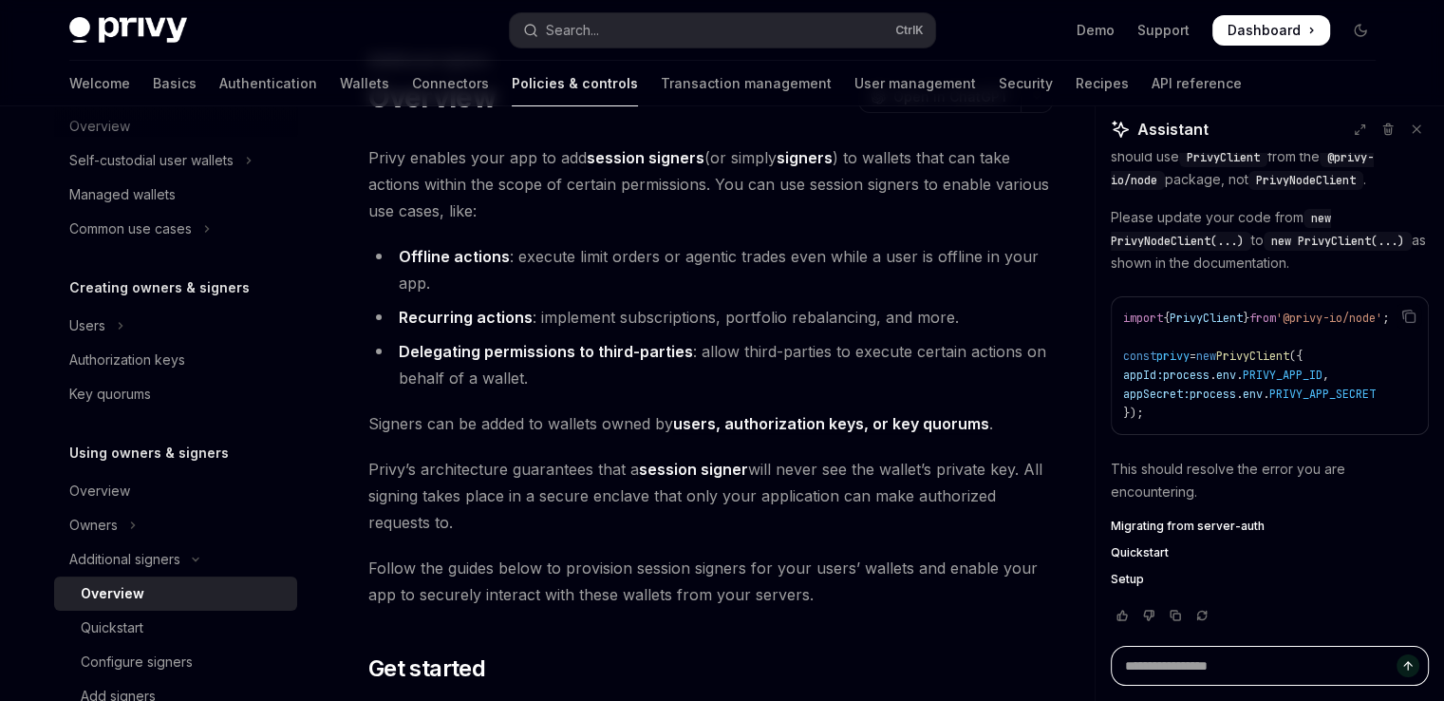
click at [1208, 670] on textarea "Ask a question..." at bounding box center [1270, 666] width 318 height 40
paste textarea "**********"
type textarea "**********"
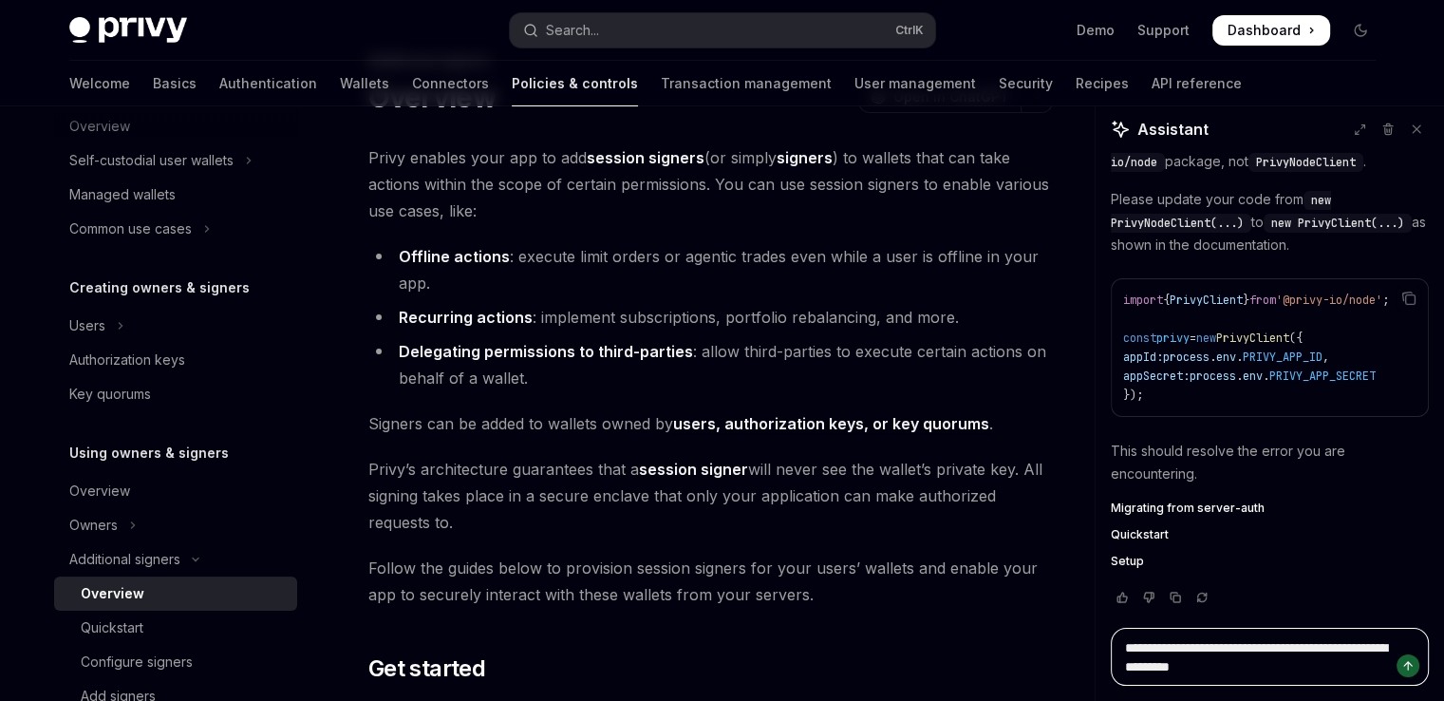
type textarea "*"
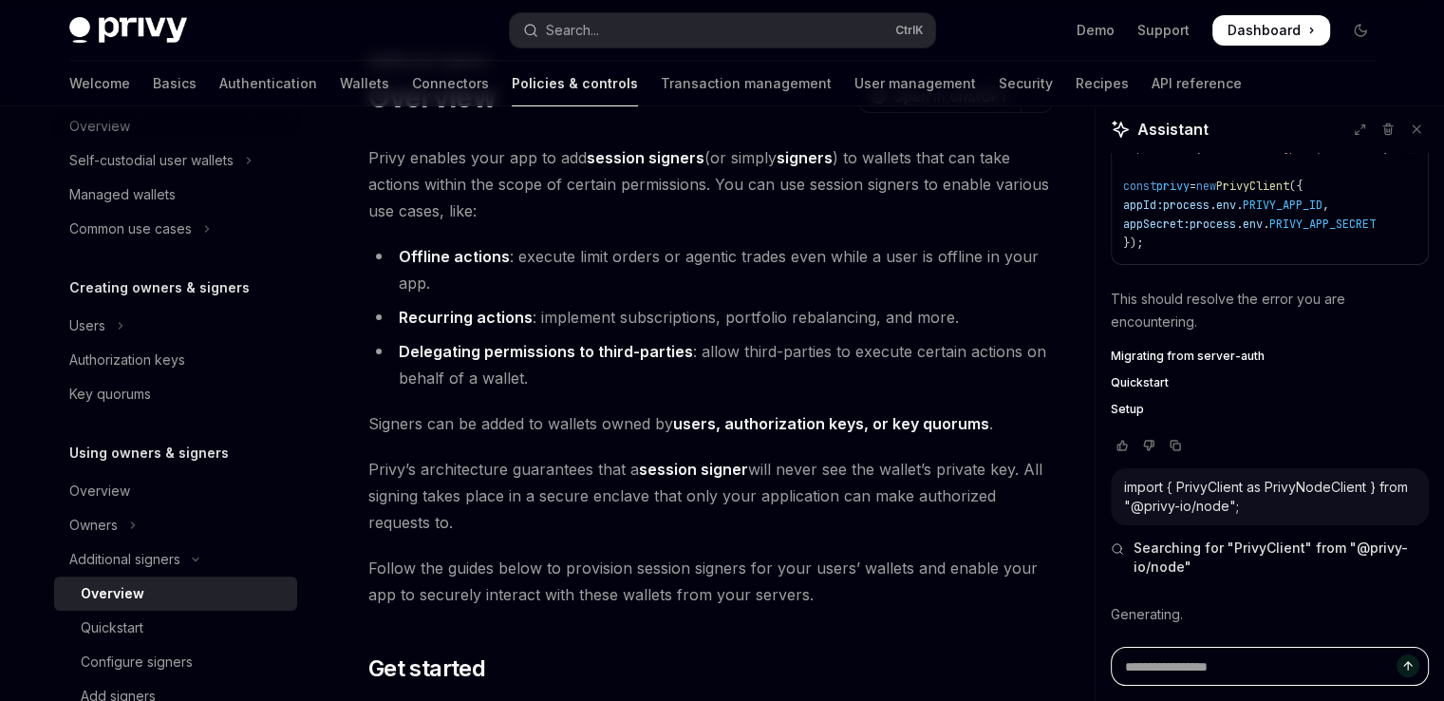
scroll to position [543, 0]
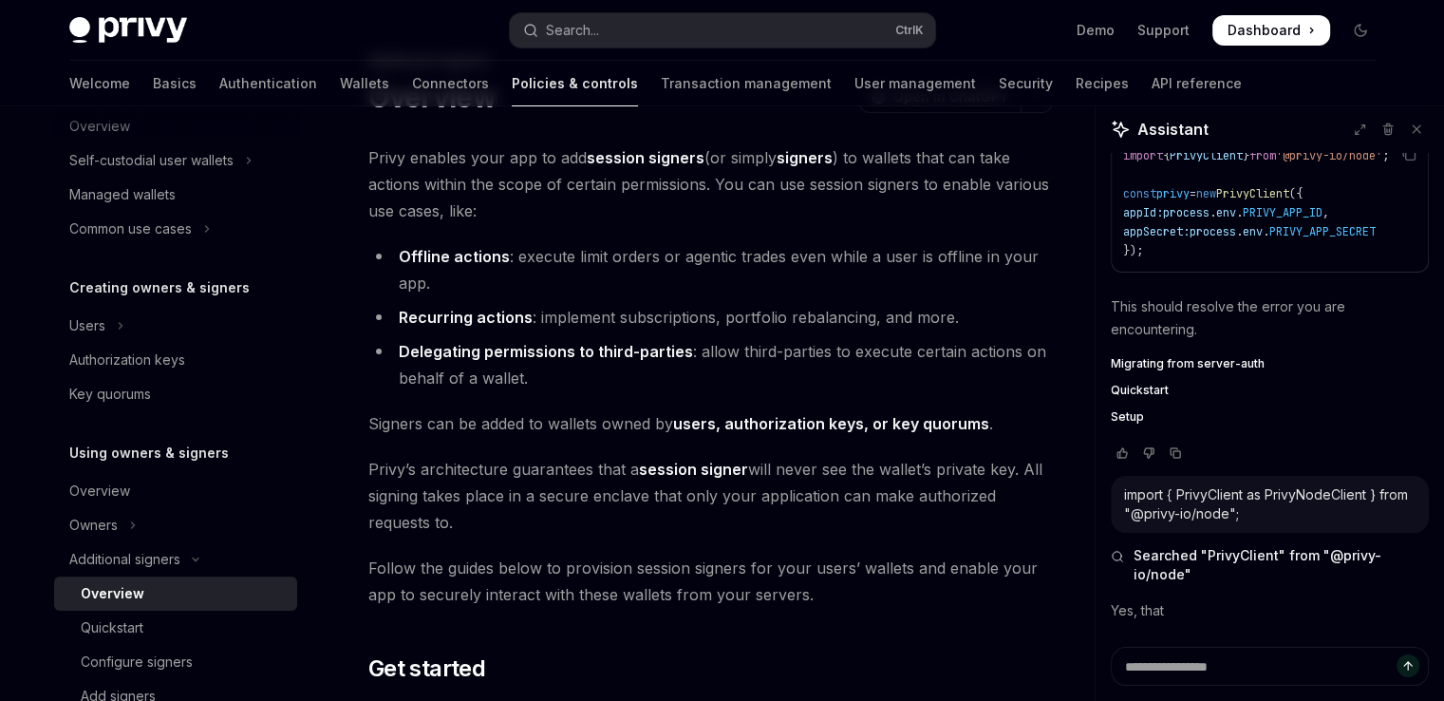
type textarea "*"
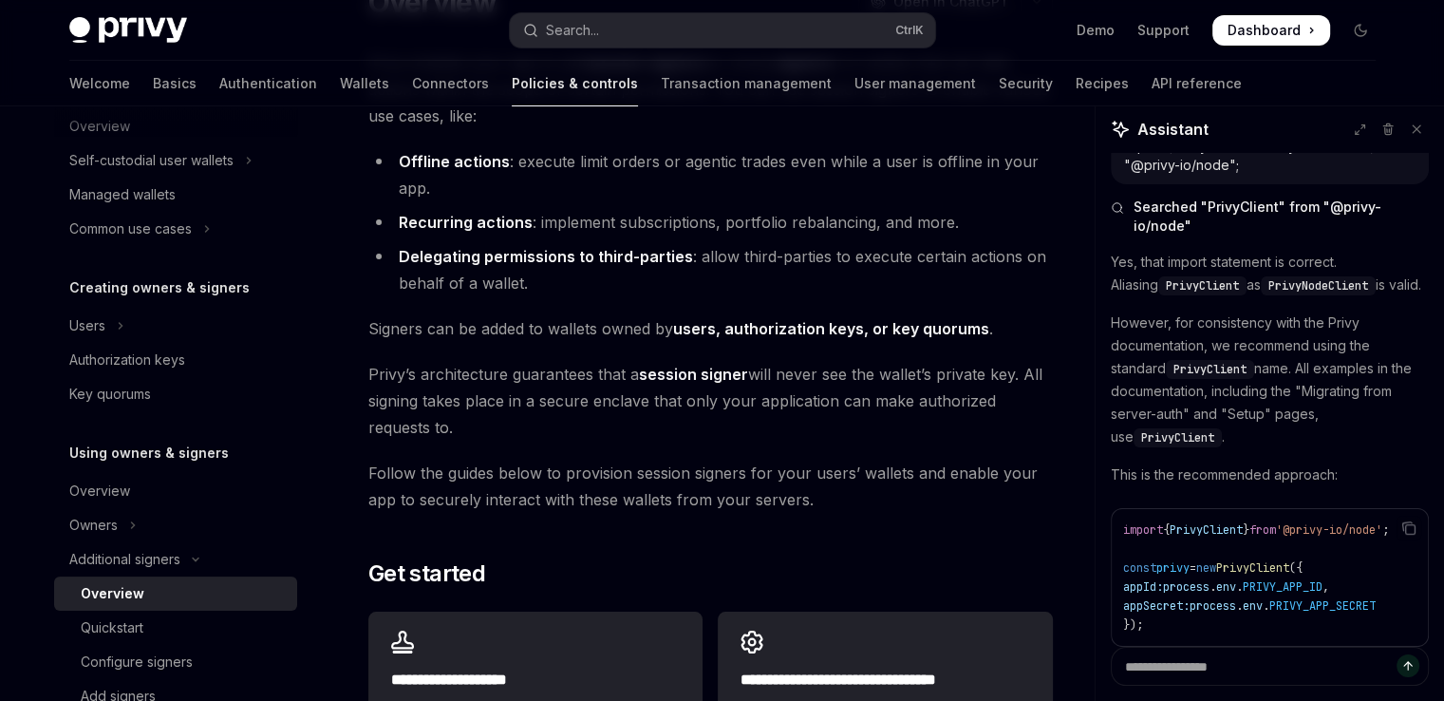
scroll to position [836, 0]
